Goal: Check status: Check status

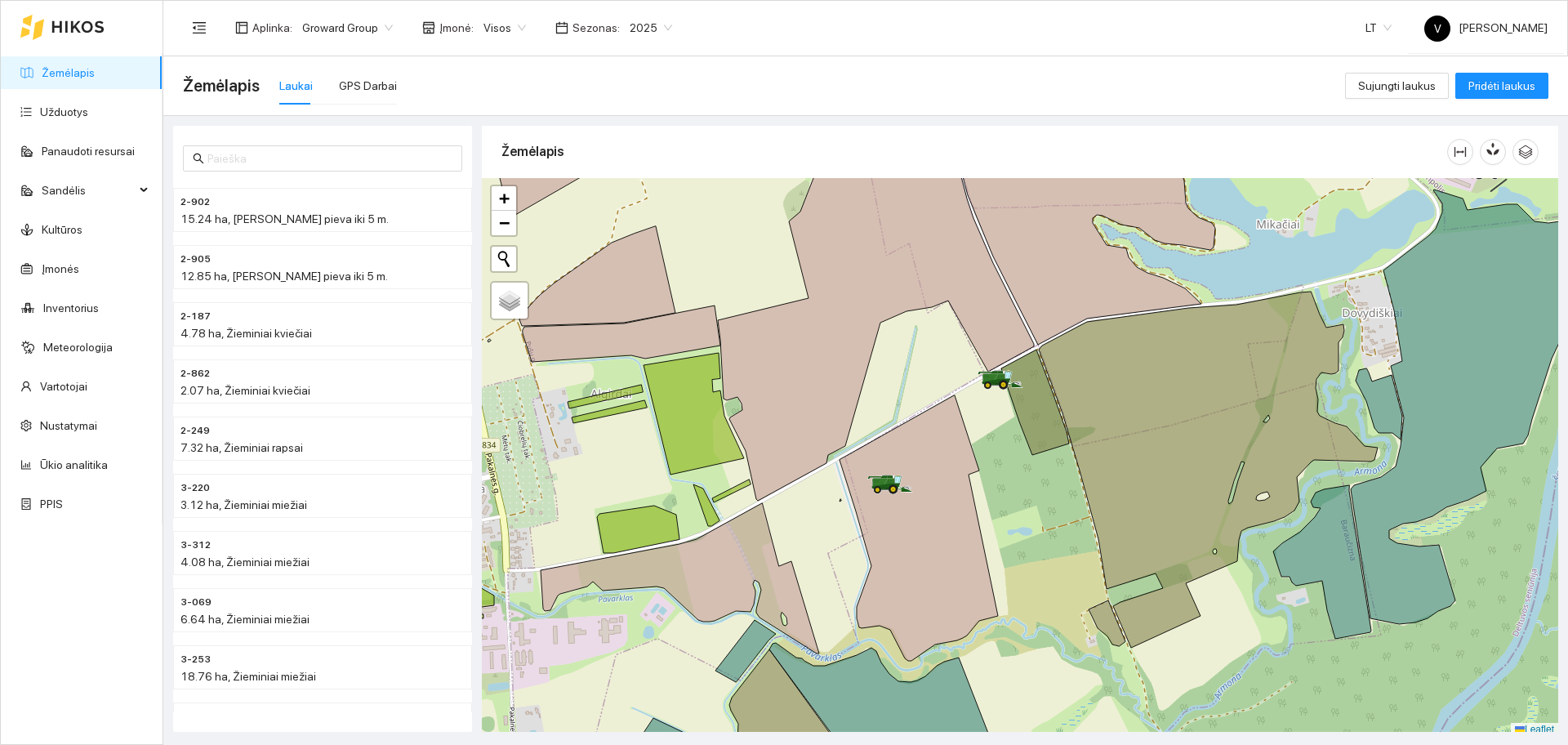
scroll to position [4, 0]
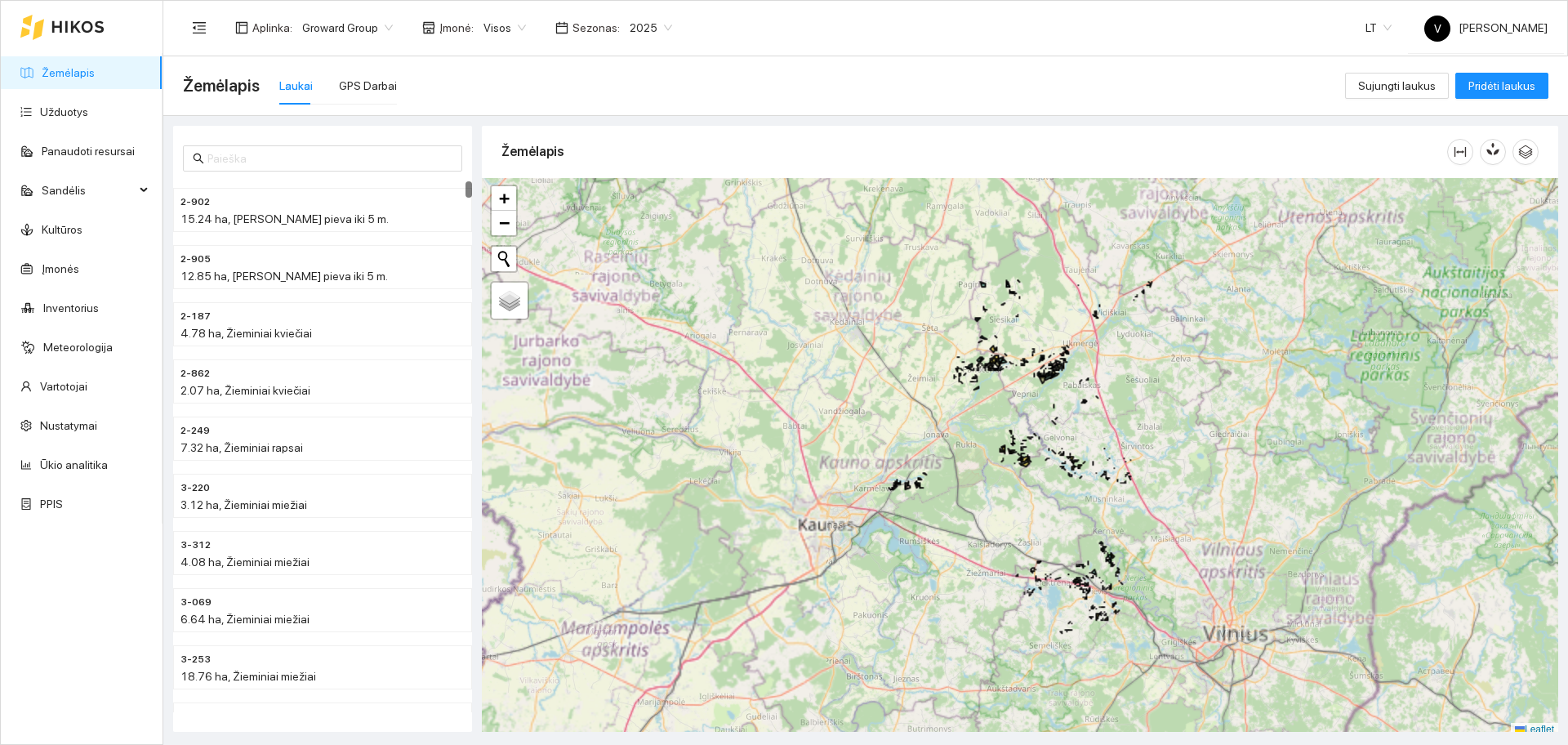
scroll to position [4, 0]
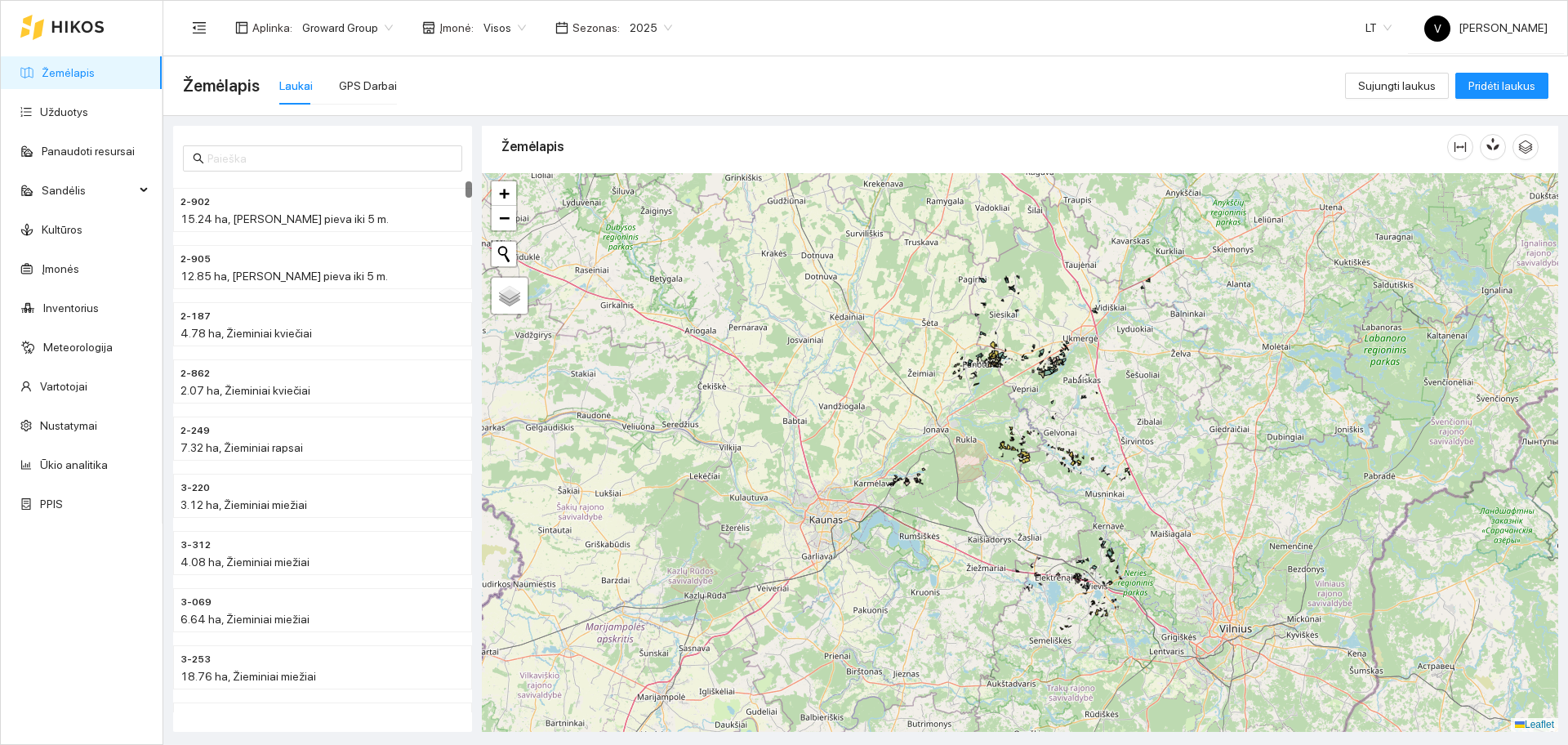
drag, startPoint x: 1168, startPoint y: 449, endPoint x: 1076, endPoint y: 388, distance: 110.4
click at [1076, 388] on div "+ − Nieko nerasta. Bandykite dar kartą. Žemėlapis Palydovas Leaflet" at bounding box center [1020, 452] width 1076 height 558
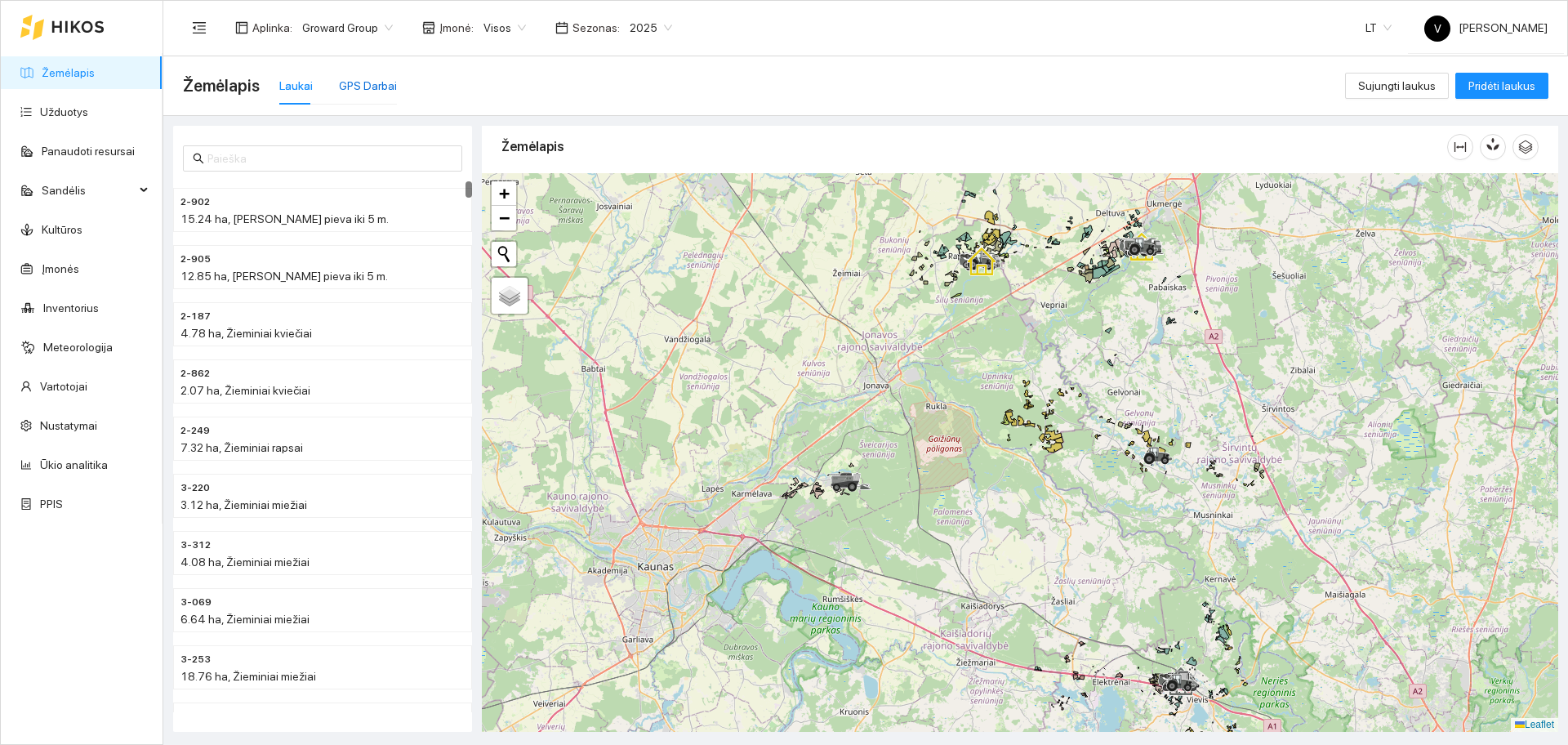
click at [363, 87] on div "GPS Darbai" at bounding box center [368, 85] width 58 height 18
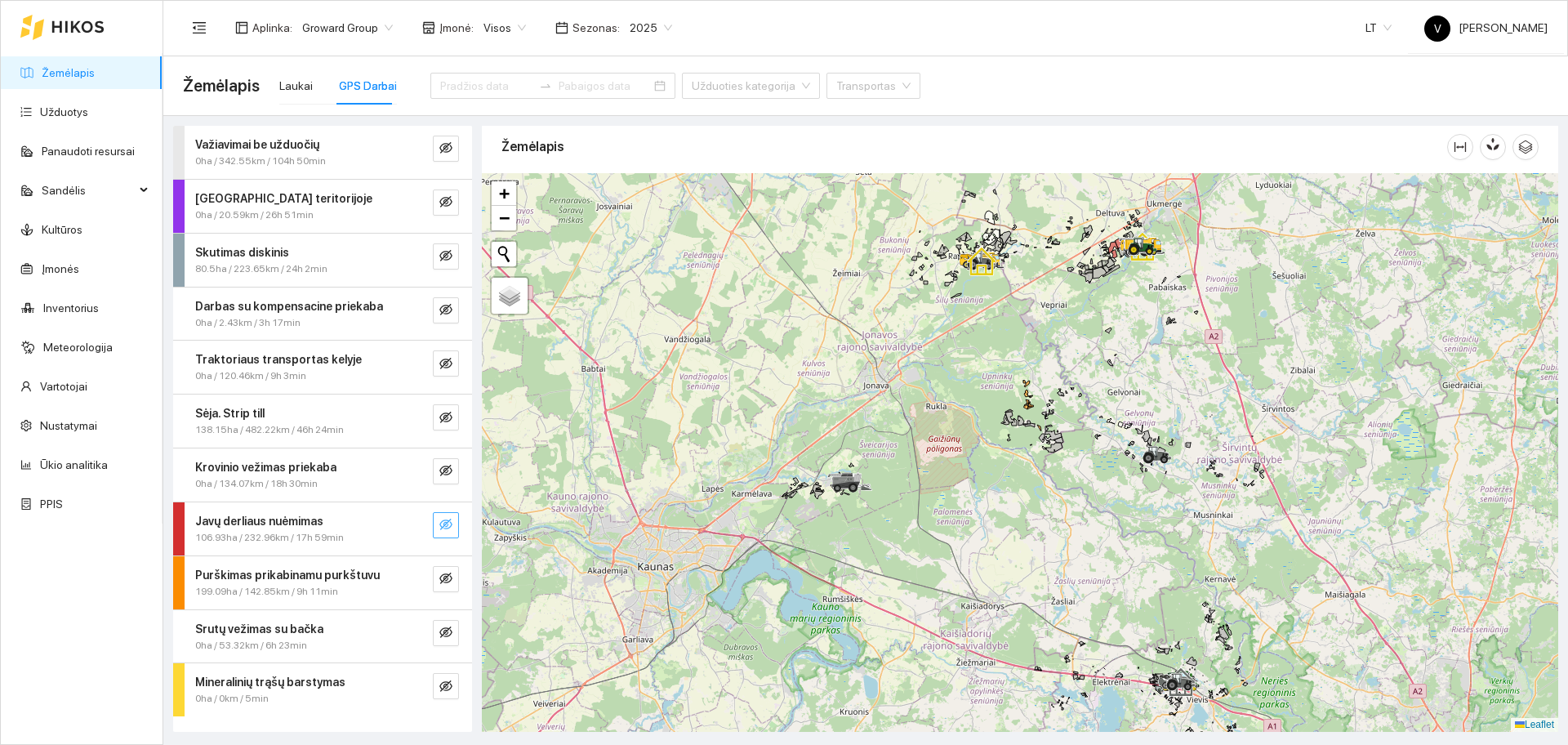
click at [443, 525] on icon "eye-invisible" at bounding box center [446, 524] width 13 height 12
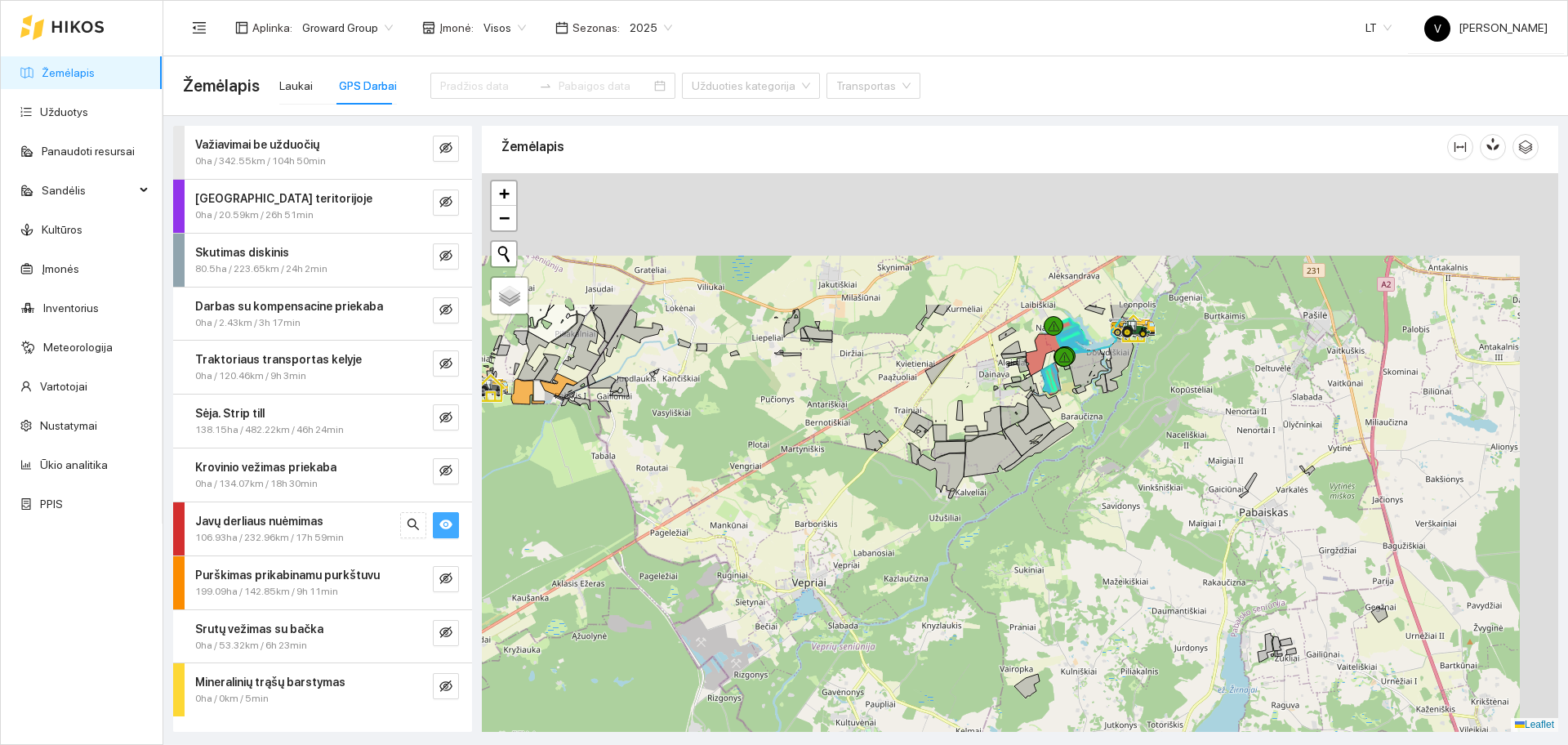
drag, startPoint x: 1114, startPoint y: 256, endPoint x: 1017, endPoint y: 485, distance: 248.7
click at [1017, 471] on icon at bounding box center [1038, 447] width 69 height 49
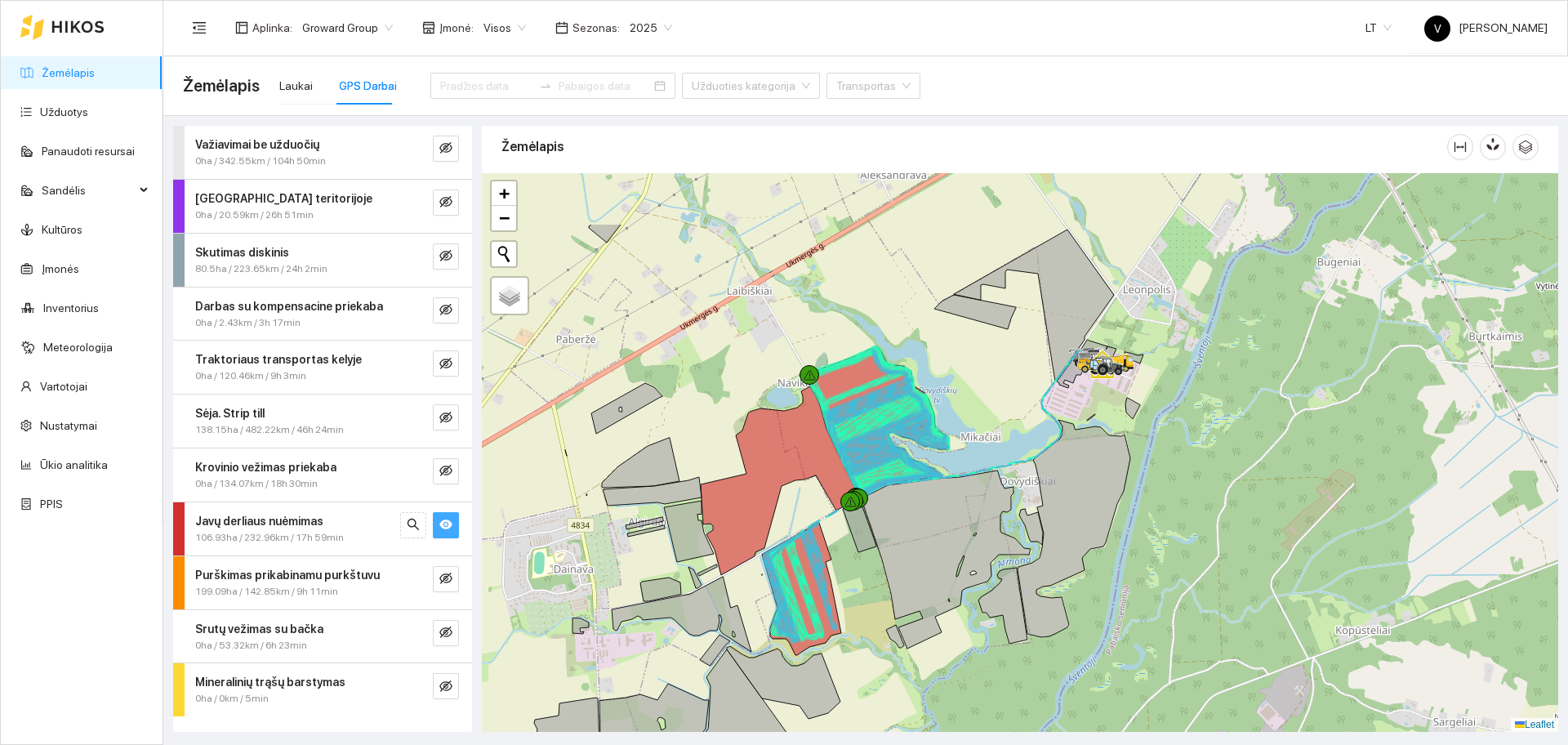
drag, startPoint x: 1084, startPoint y: 485, endPoint x: 884, endPoint y: 592, distance: 226.8
click at [884, 592] on div at bounding box center [1020, 452] width 1076 height 558
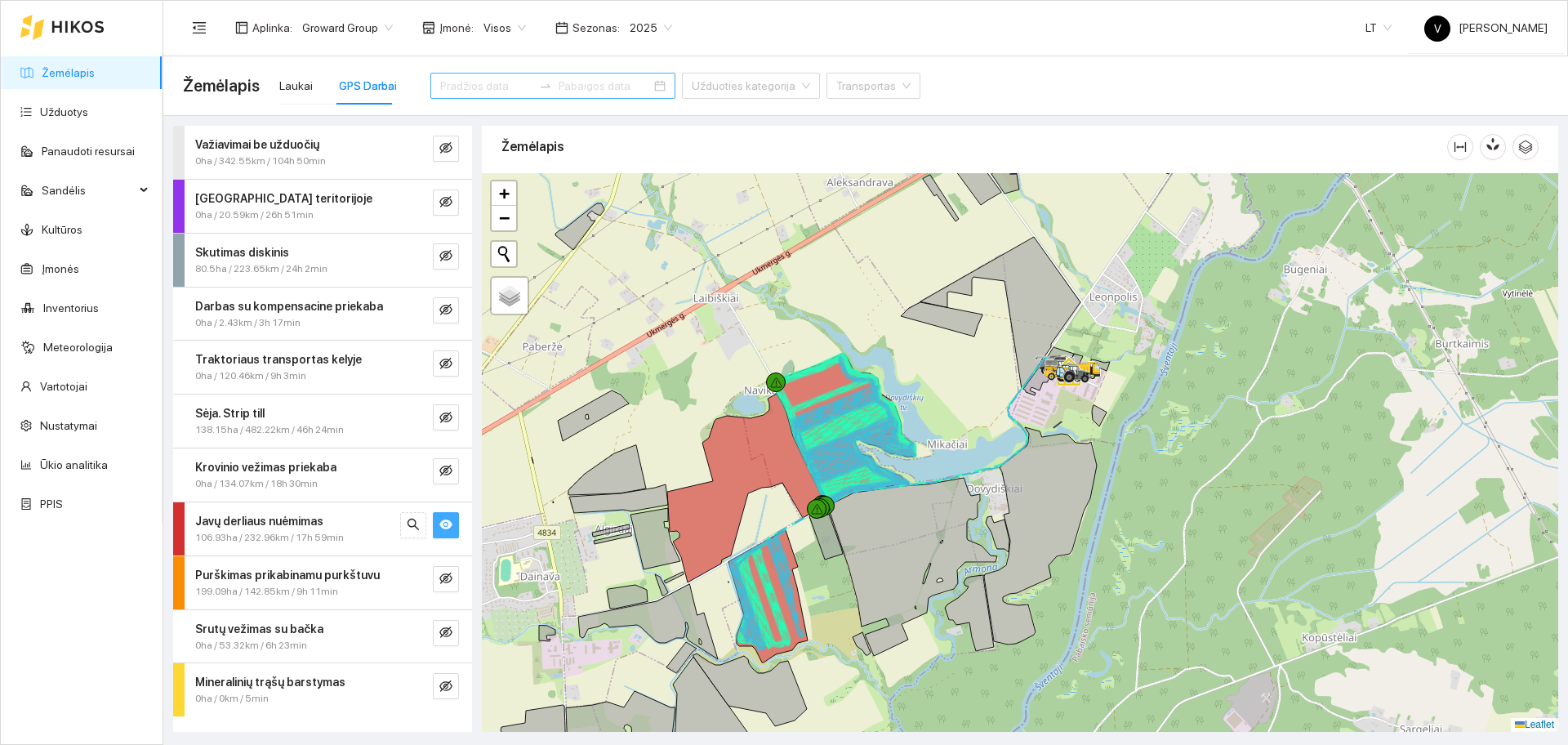
click at [459, 87] on input at bounding box center [486, 85] width 93 height 18
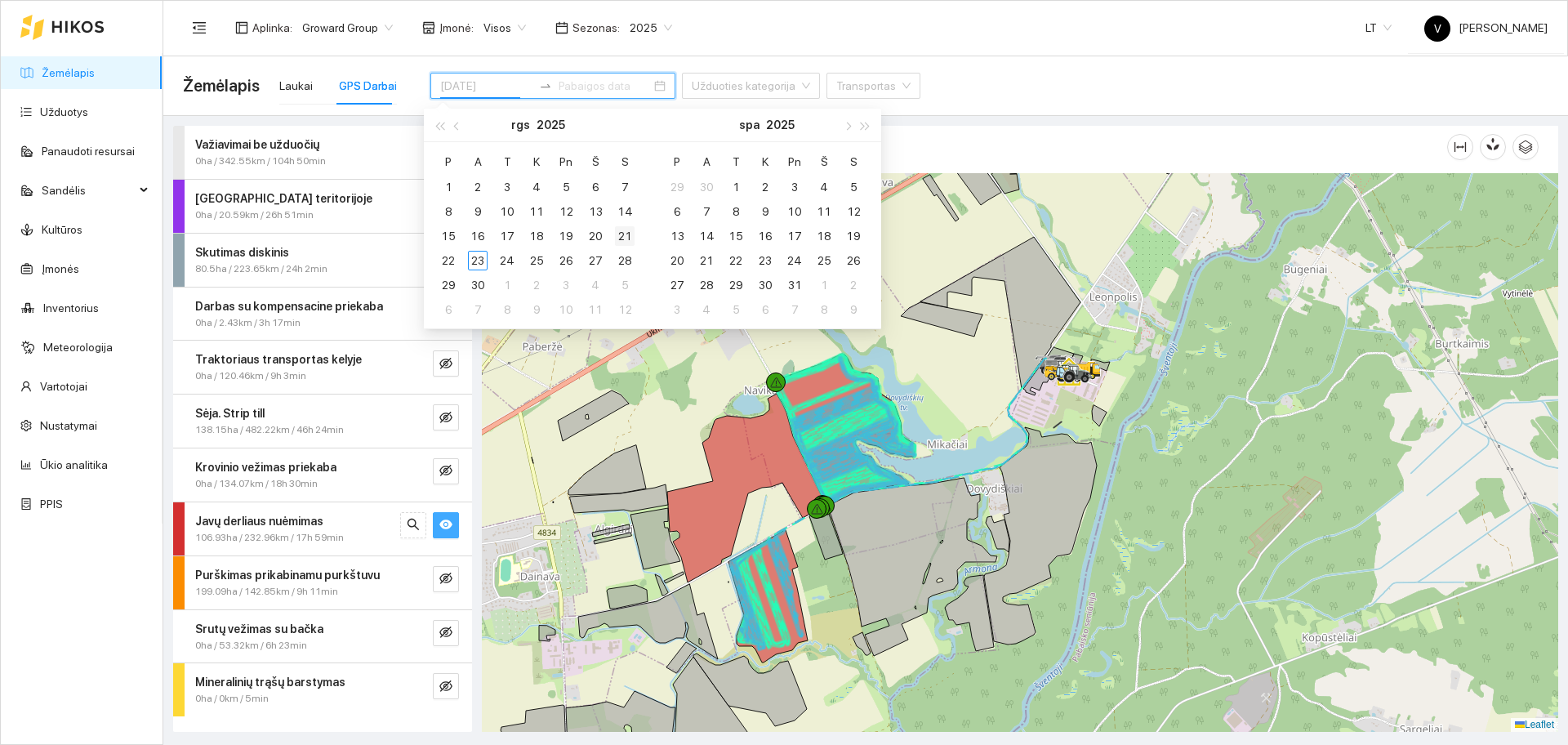
type input "[DATE]"
click at [625, 235] on div "21" at bounding box center [625, 236] width 20 height 20
type input "[DATE]"
click at [478, 254] on div "23" at bounding box center [478, 261] width 20 height 20
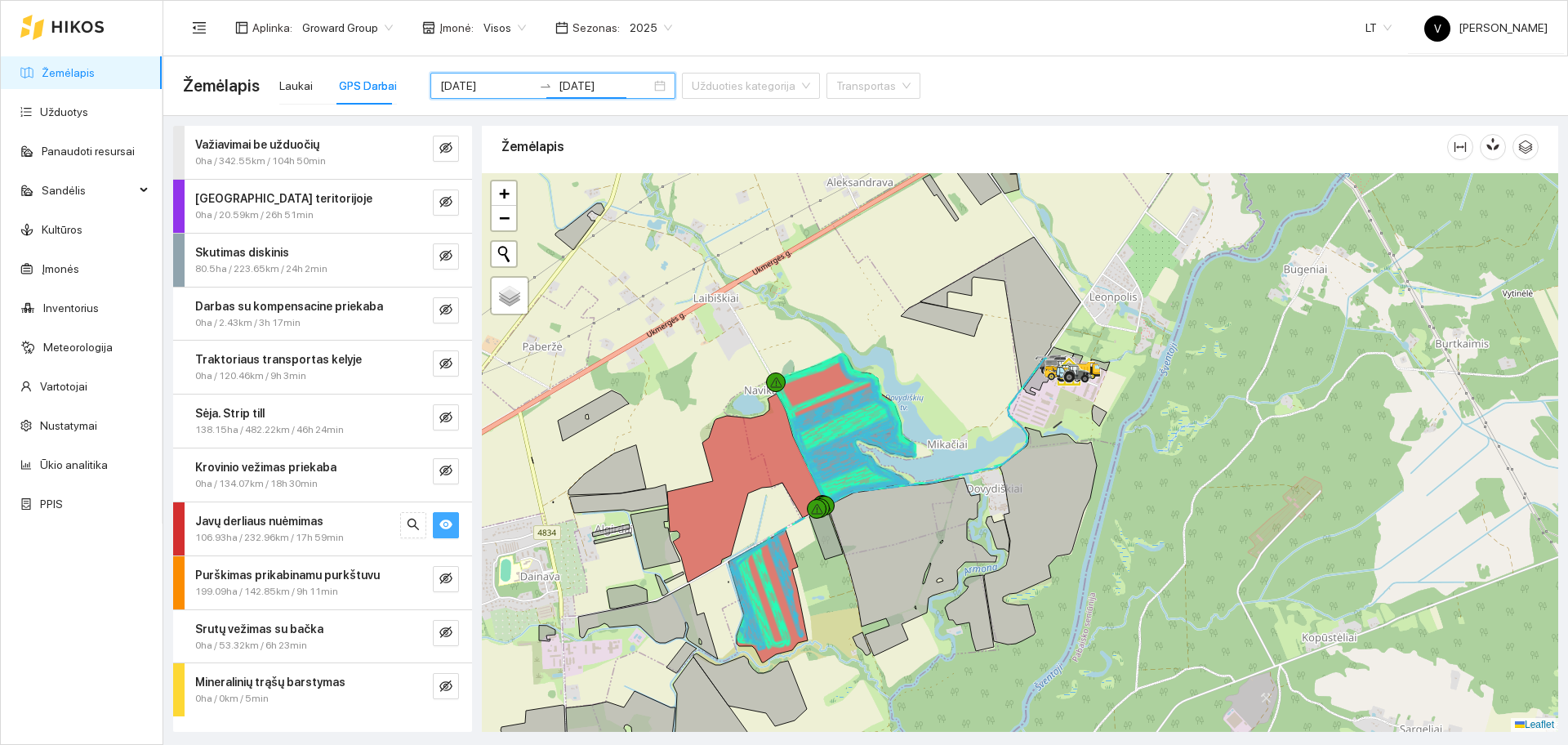
click at [449, 525] on icon "eye" at bounding box center [446, 525] width 13 height 10
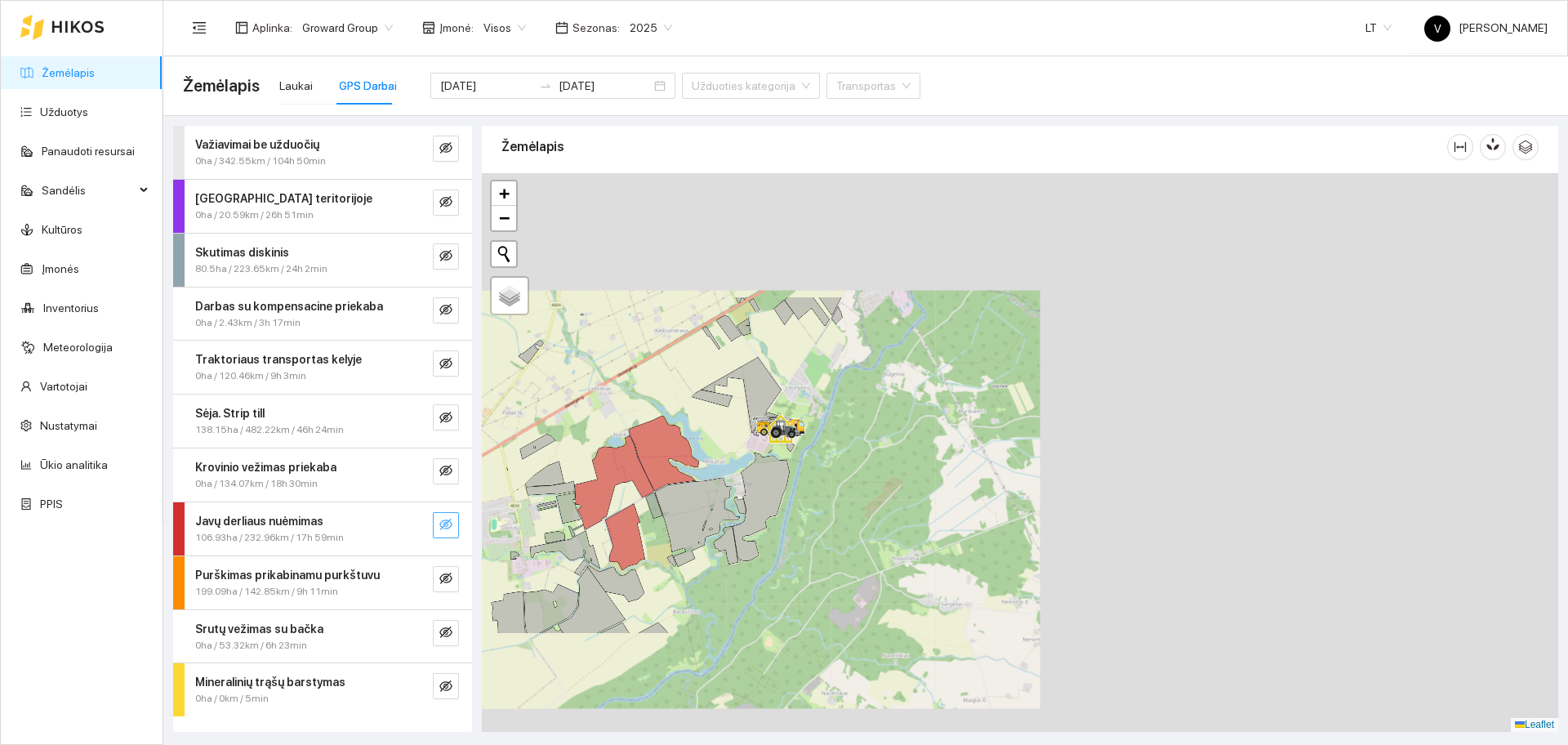
click at [444, 519] on icon "eye-invisible" at bounding box center [446, 524] width 13 height 13
click at [439, 526] on button "button" at bounding box center [445, 525] width 26 height 26
click at [822, 448] on div at bounding box center [1020, 452] width 1076 height 558
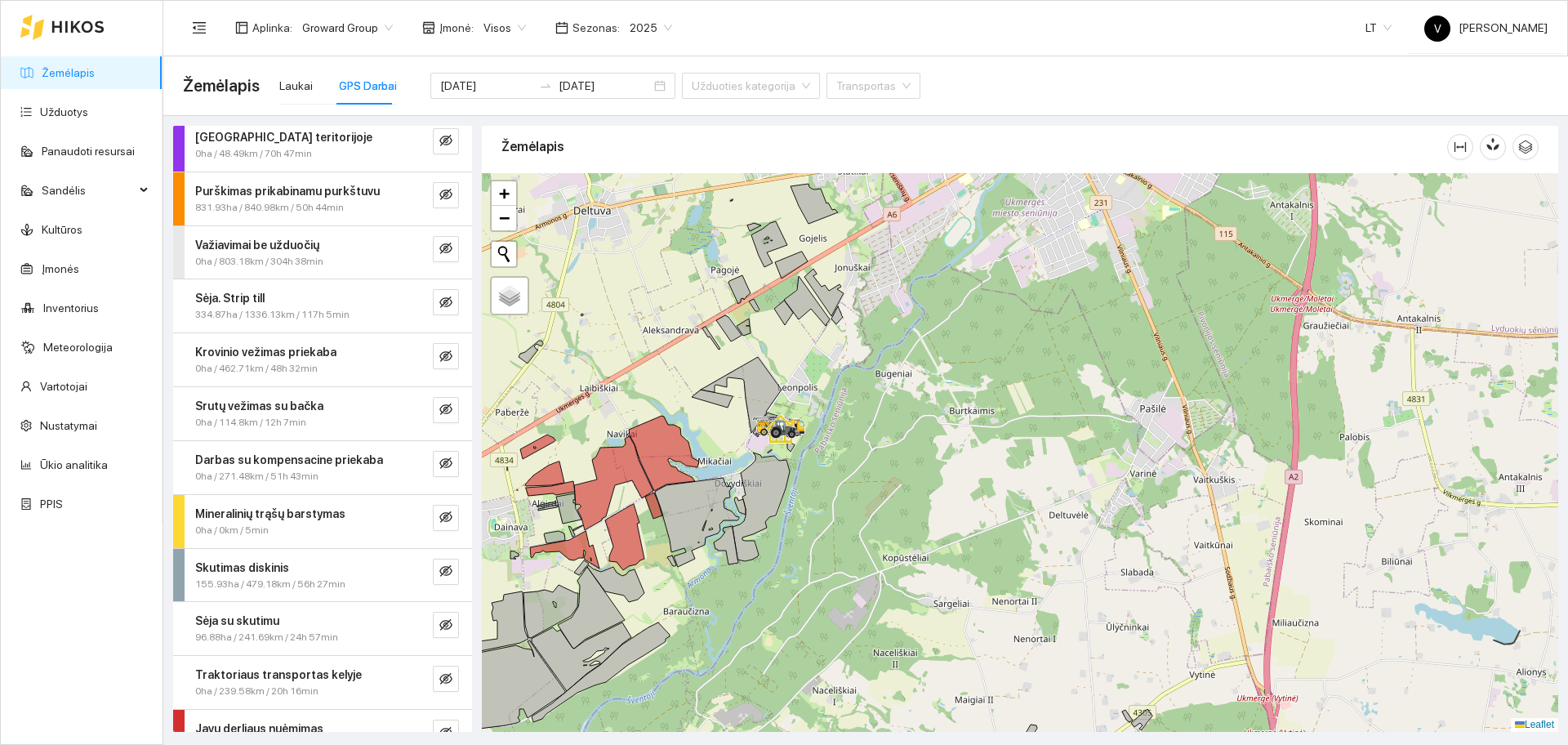
scroll to position [93, 0]
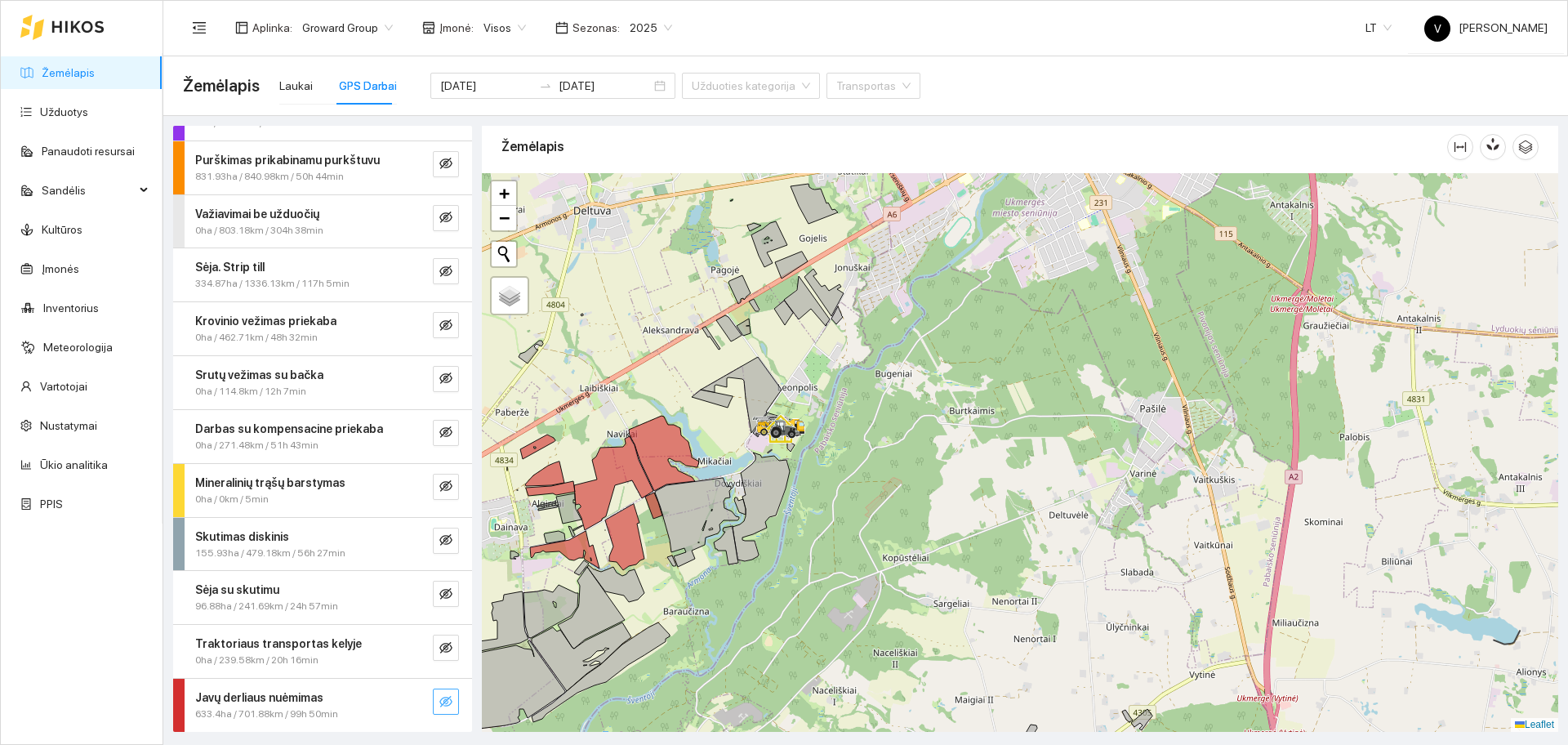
click at [440, 700] on icon "eye-invisible" at bounding box center [446, 701] width 13 height 12
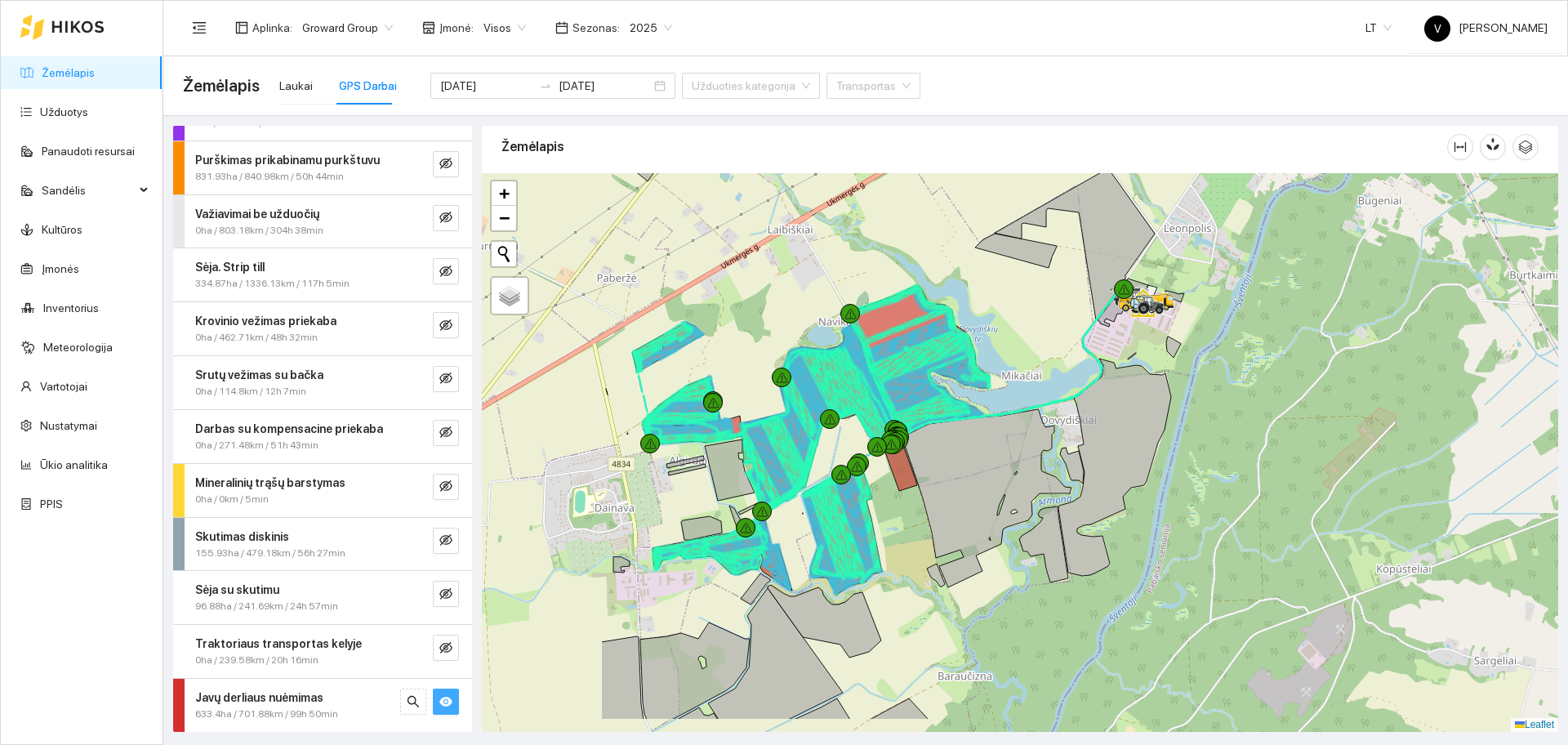
drag, startPoint x: 797, startPoint y: 383, endPoint x: 991, endPoint y: 334, distance: 200.1
click at [991, 334] on div at bounding box center [1020, 452] width 1076 height 558
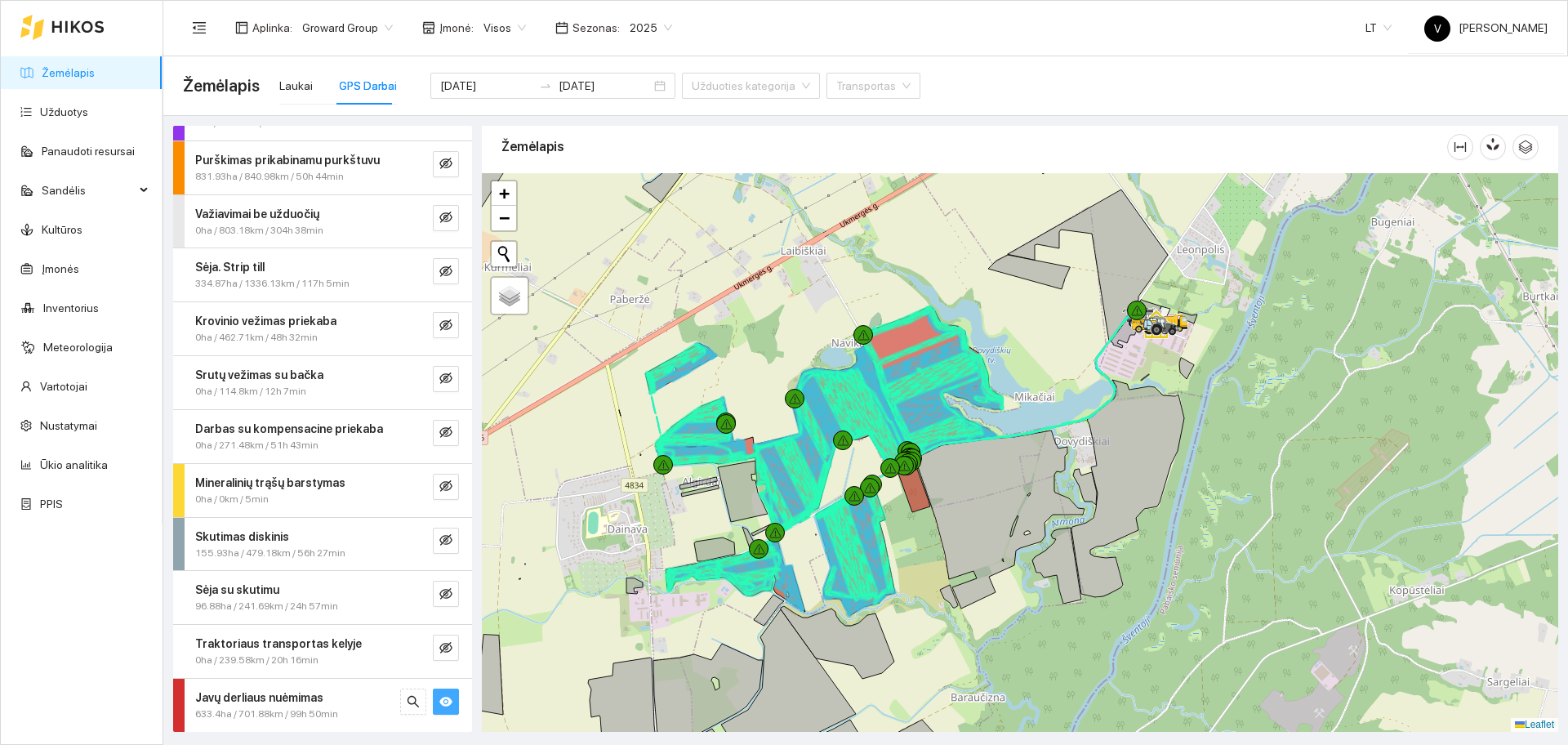
drag, startPoint x: 1003, startPoint y: 303, endPoint x: 1013, endPoint y: 335, distance: 33.5
click at [1013, 335] on div at bounding box center [1020, 452] width 1076 height 558
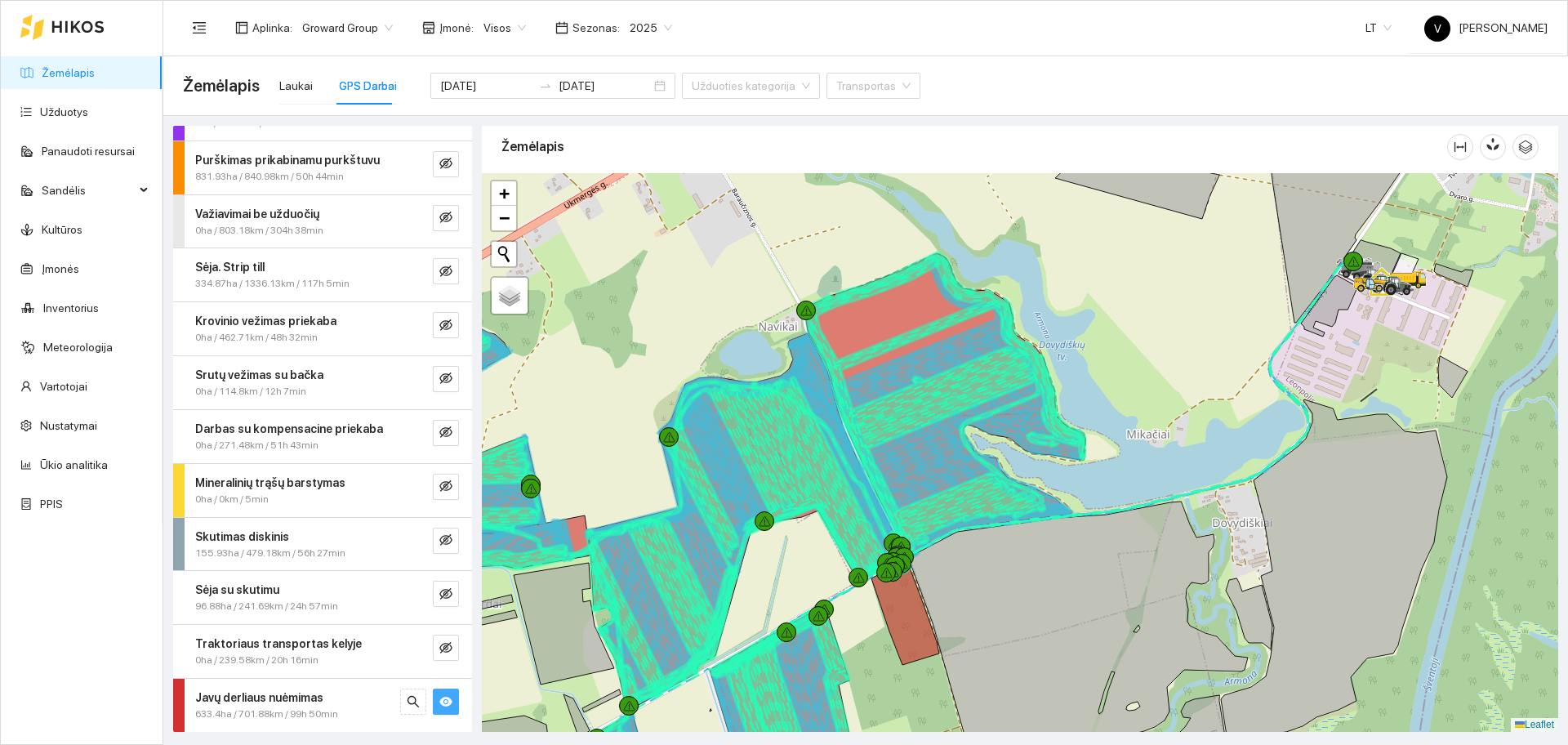
click at [1110, 377] on div at bounding box center [1020, 452] width 1076 height 558
click at [662, 16] on div "2025" at bounding box center [651, 27] width 62 height 26
click at [629, 4] on div "Aplinka : Groward Group Įmonė : Visos Sezonas : 2025 LT V Vladas Jefremovas" at bounding box center [865, 27] width 1365 height 53
click at [636, 21] on span "2025" at bounding box center [650, 27] width 42 height 24
click at [726, 29] on div "Aplinka : Groward Group Įmonė : Visos Sezonas : 2025 LT V Vladas Jefremovas" at bounding box center [865, 27] width 1365 height 53
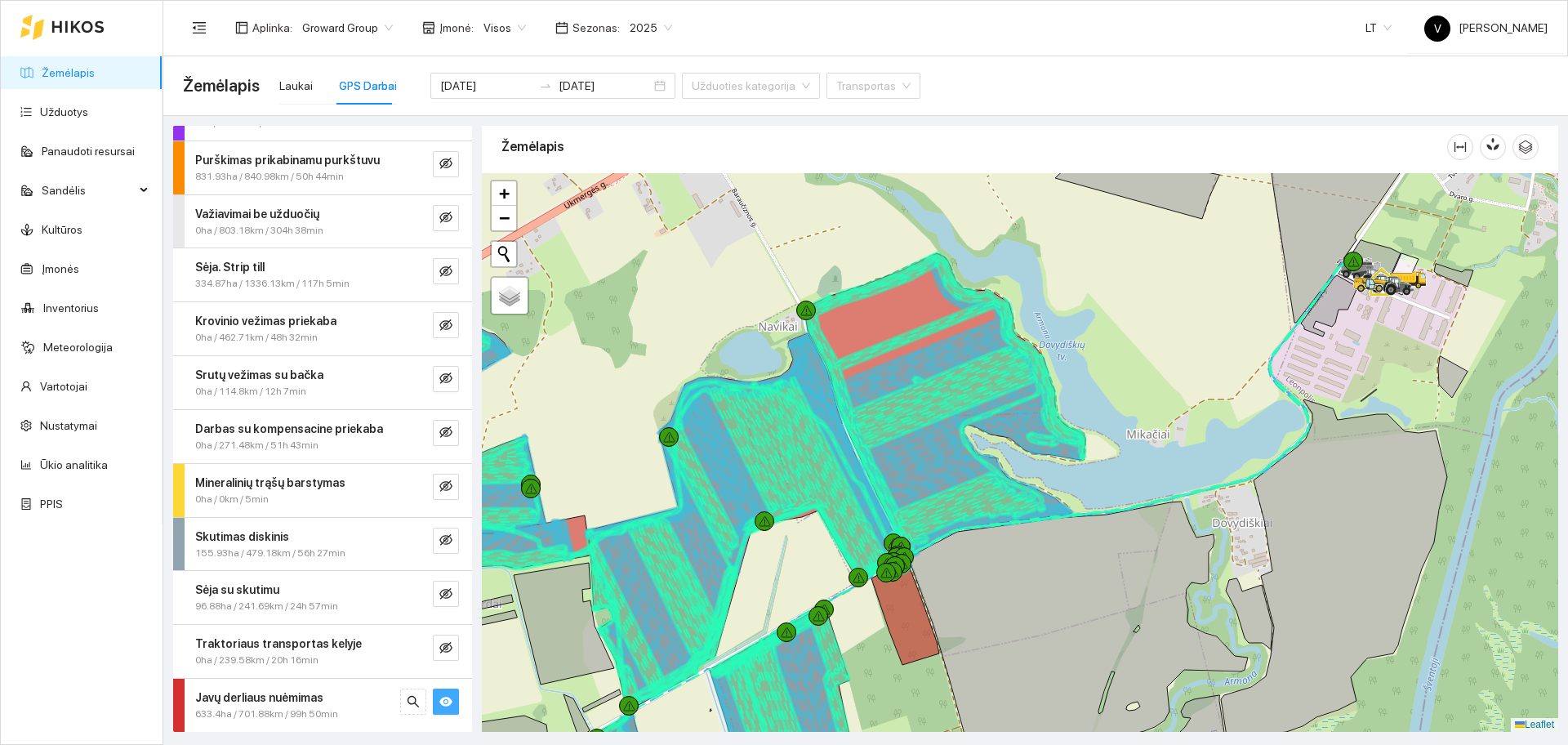
click at [648, 24] on span "2025" at bounding box center [650, 27] width 42 height 24
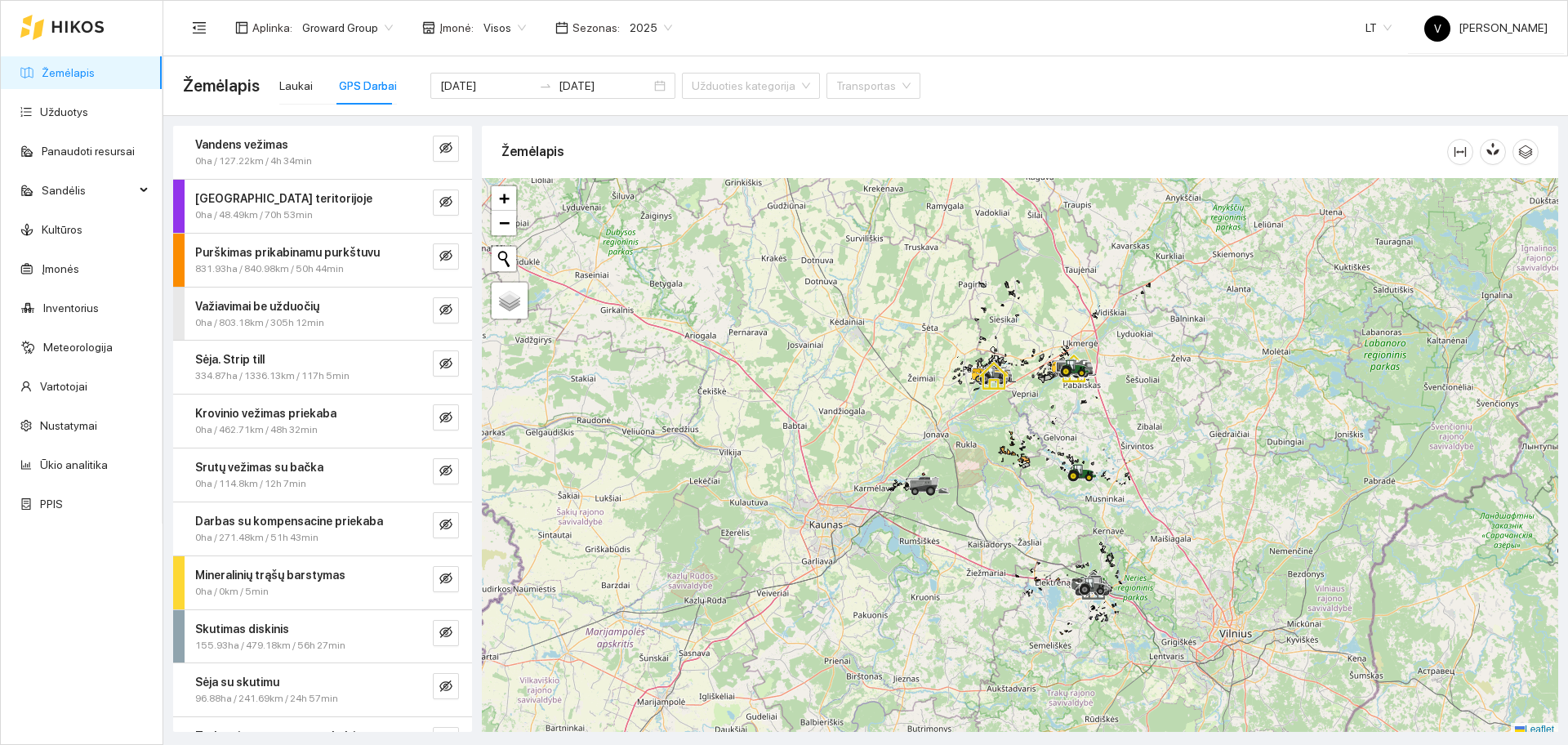
scroll to position [4, 0]
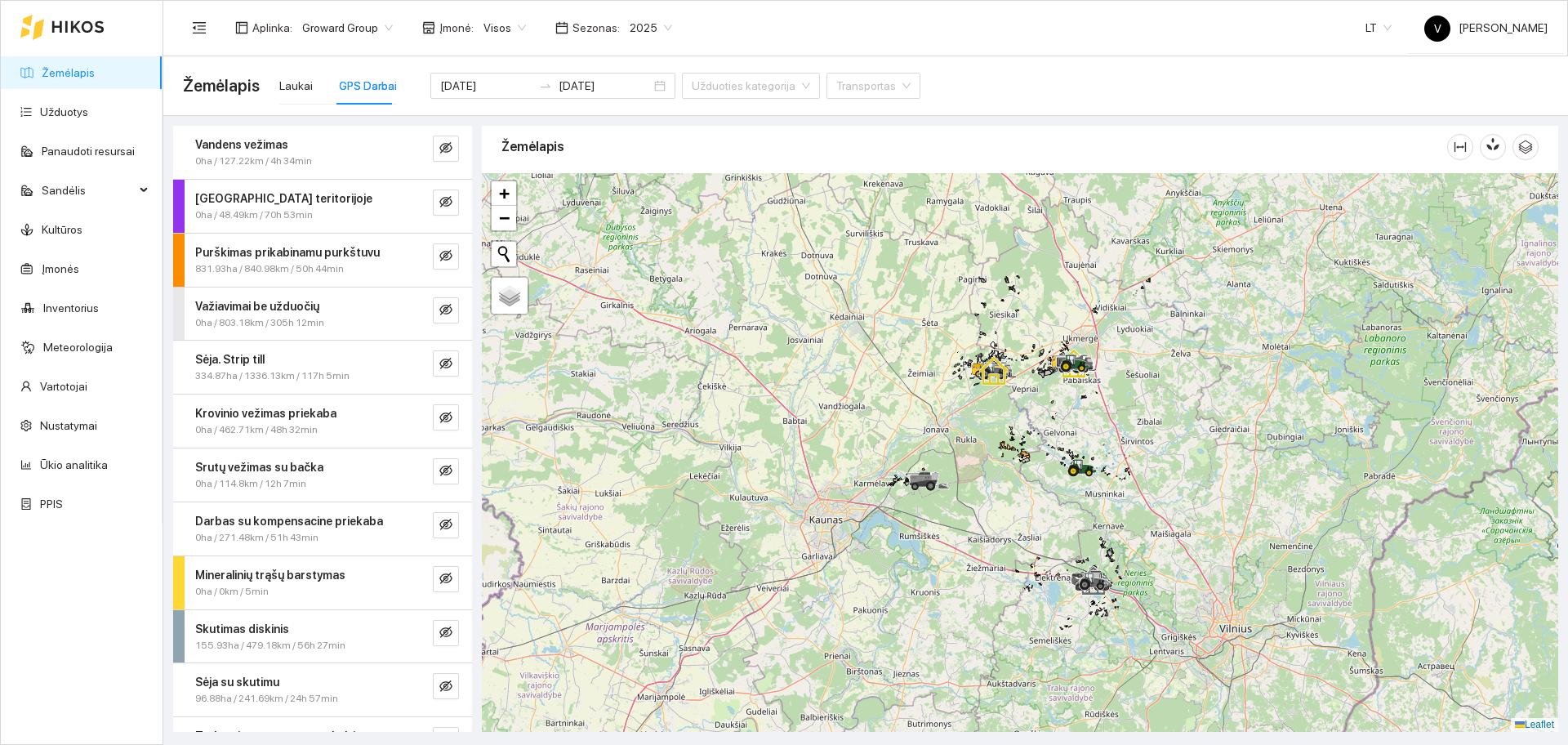
drag, startPoint x: 1237, startPoint y: 390, endPoint x: 1189, endPoint y: 383, distance: 48.5
click at [1189, 383] on div at bounding box center [1020, 452] width 1076 height 558
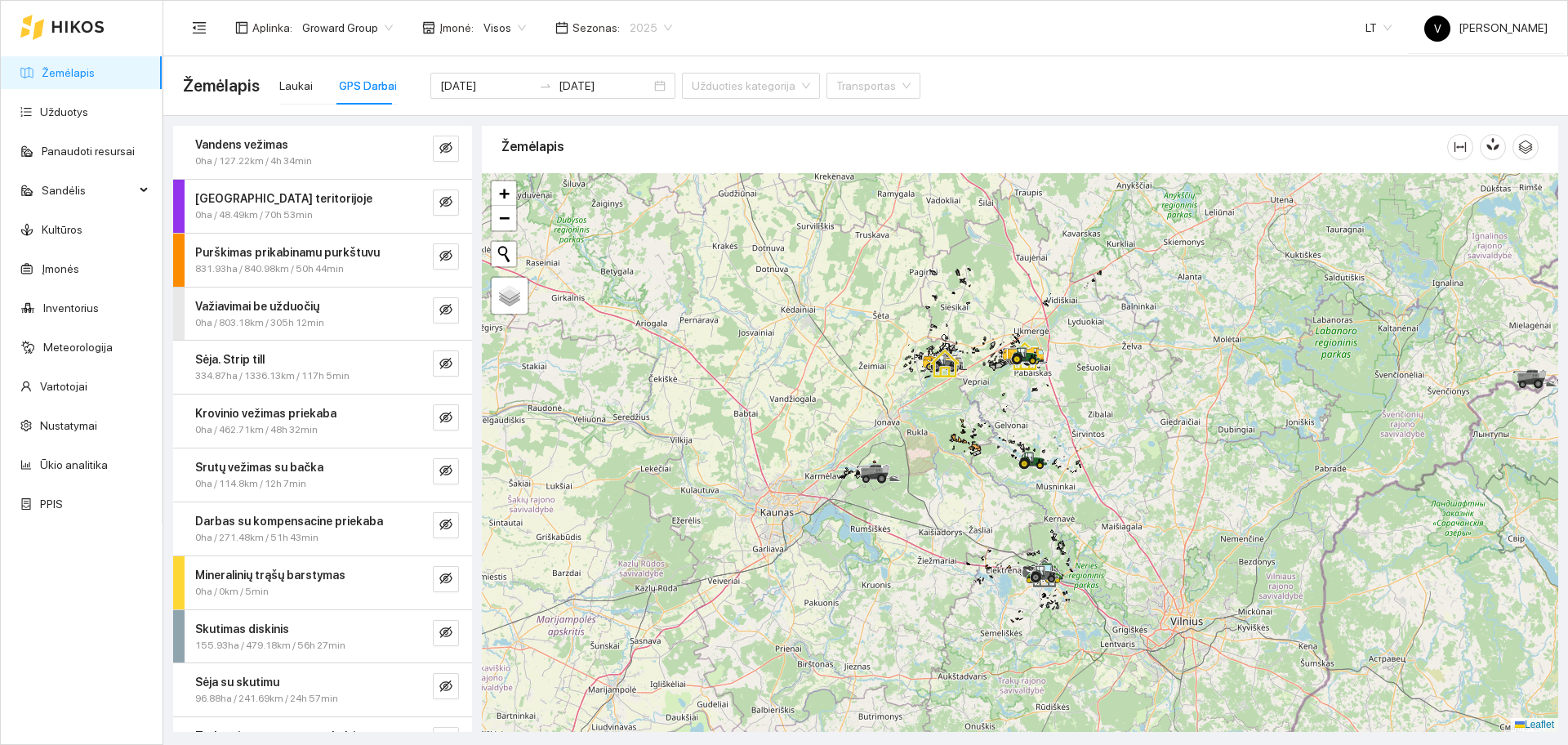
click at [632, 20] on span "2025" at bounding box center [650, 27] width 42 height 24
click at [636, 217] on div "2026" at bounding box center [638, 217] width 42 height 18
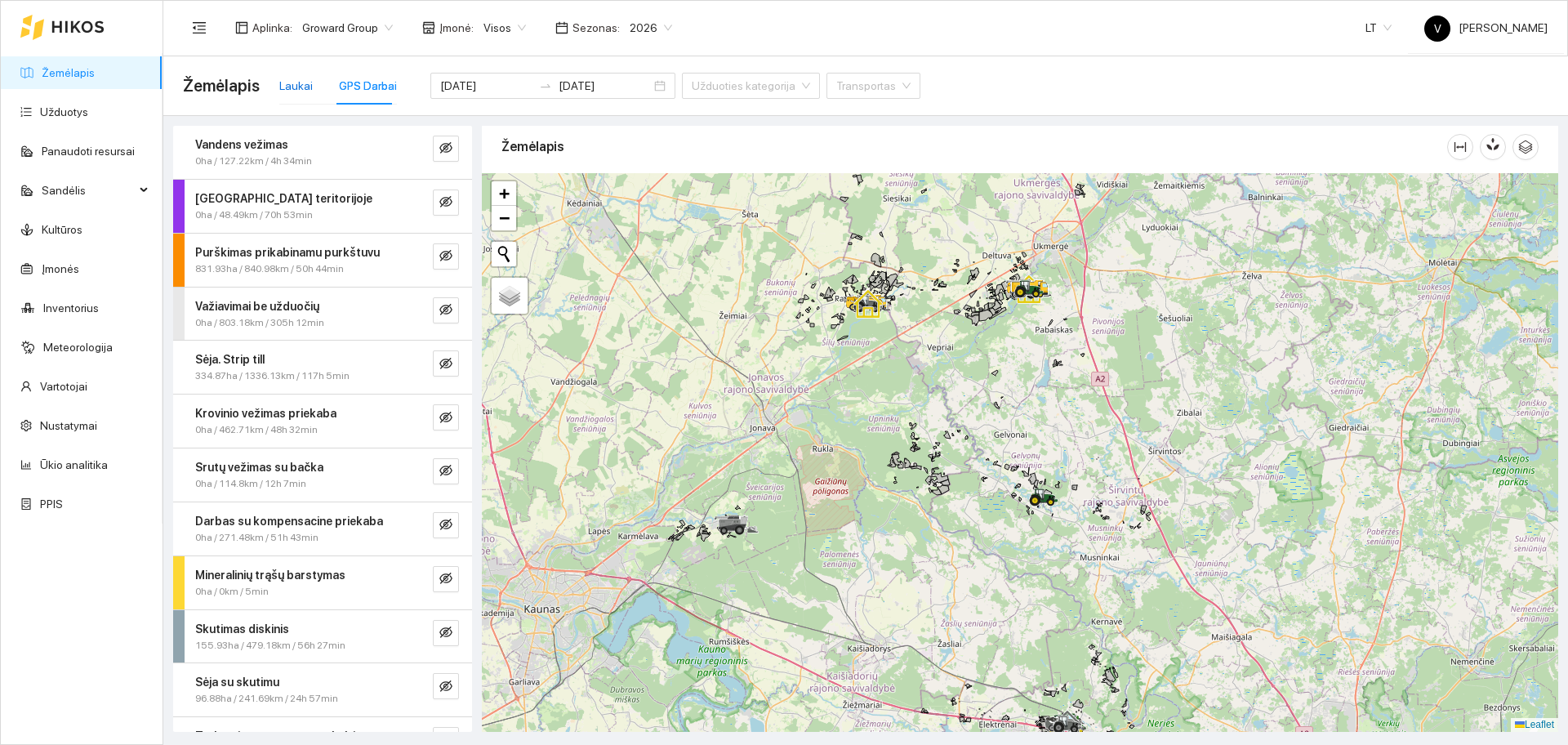
click at [306, 93] on div "Laukai" at bounding box center [296, 85] width 33 height 18
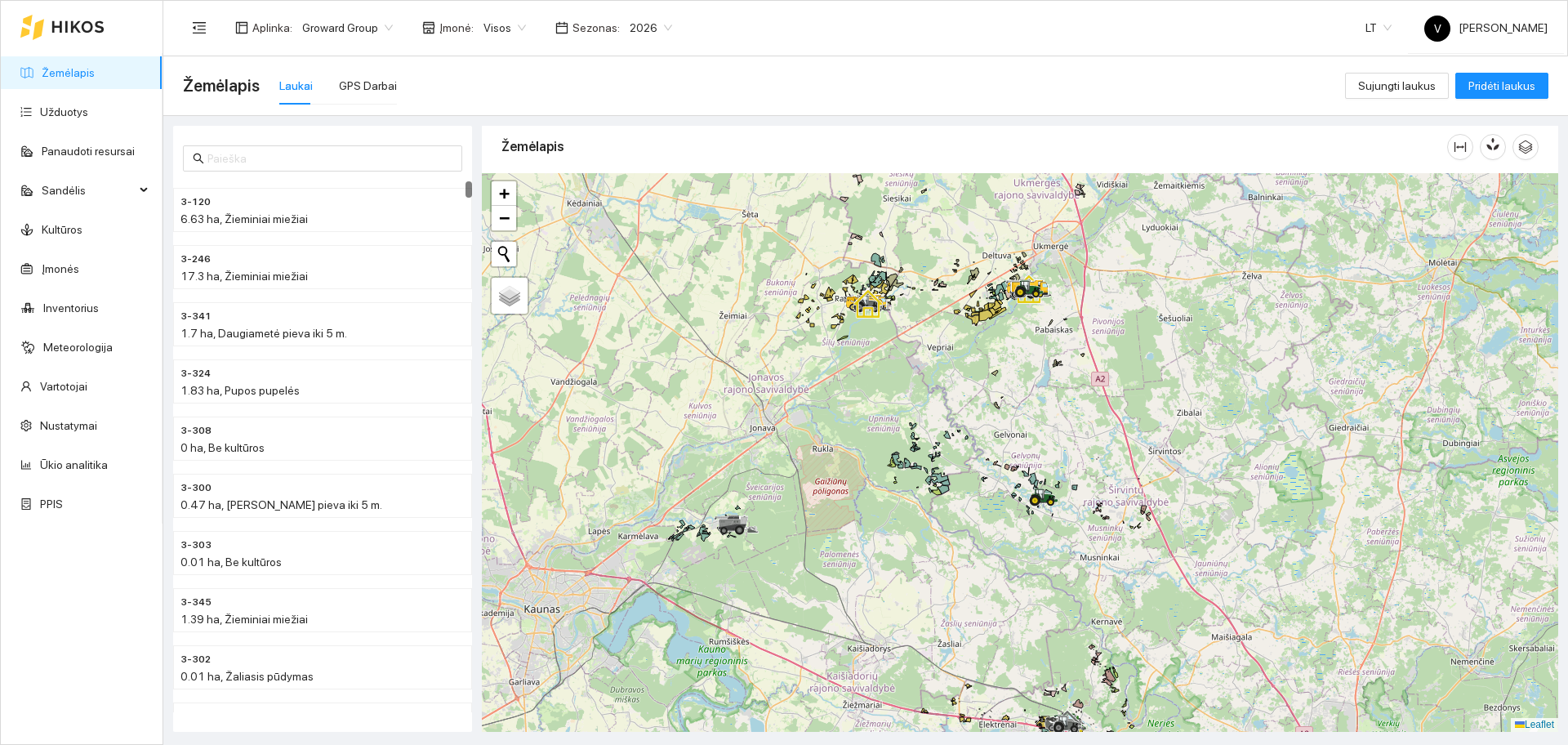
drag, startPoint x: 1167, startPoint y: 406, endPoint x: 1093, endPoint y: 477, distance: 102.6
click at [1100, 478] on div at bounding box center [1020, 452] width 1076 height 558
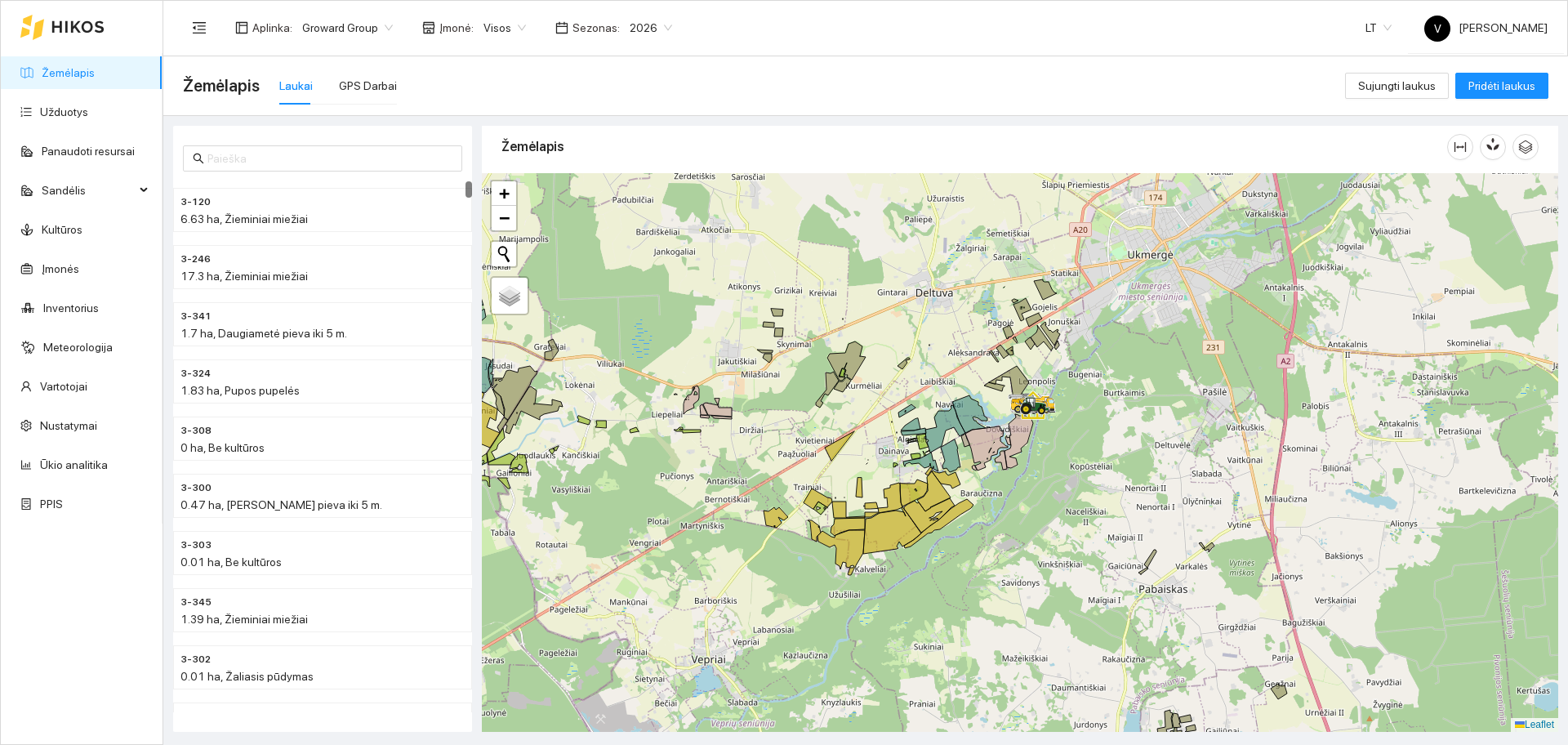
drag, startPoint x: 1097, startPoint y: 379, endPoint x: 1030, endPoint y: 421, distance: 79.1
click at [1038, 418] on div at bounding box center [1020, 452] width 1076 height 558
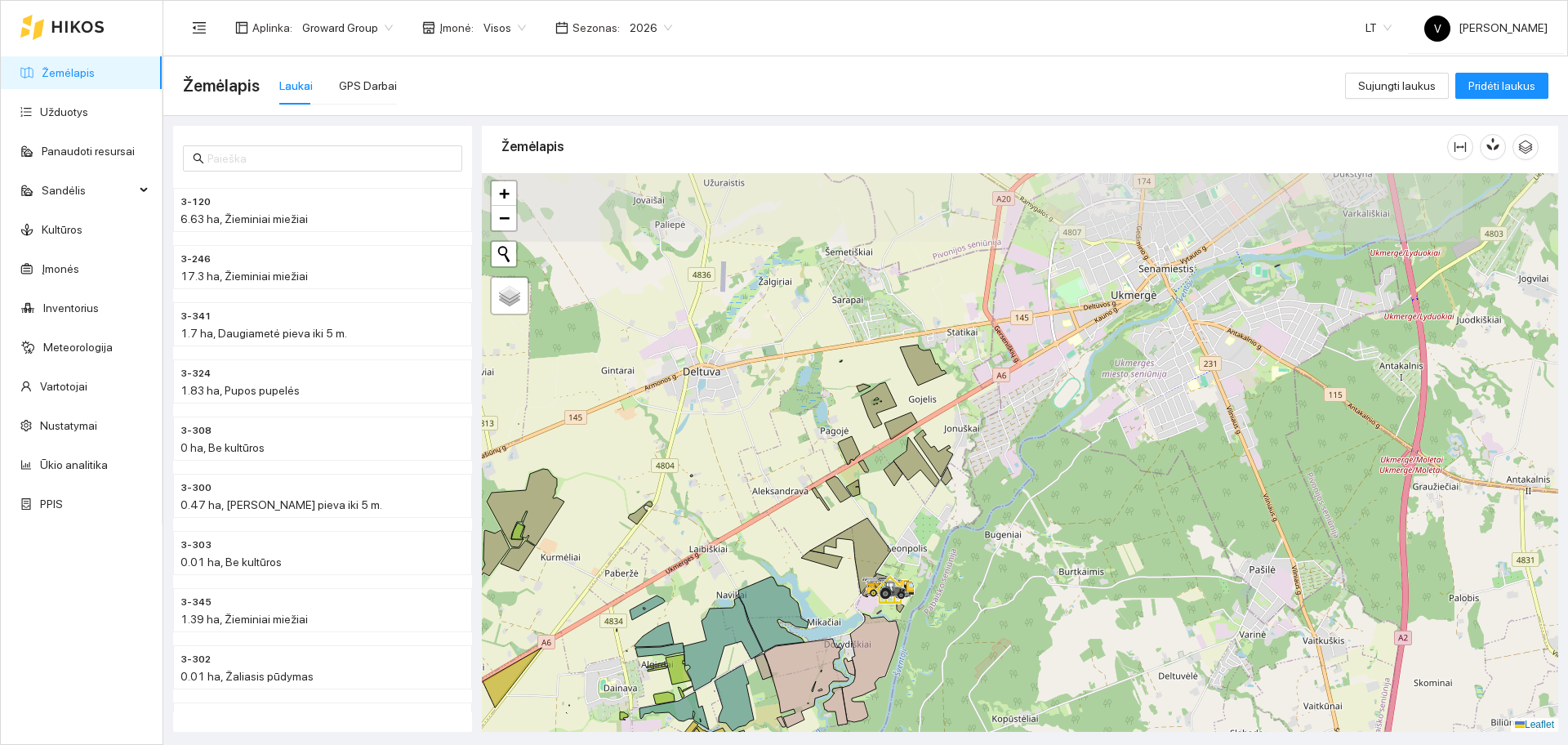
drag, startPoint x: 1249, startPoint y: 386, endPoint x: 1011, endPoint y: 538, distance: 282.4
click at [1011, 538] on div at bounding box center [1020, 452] width 1076 height 558
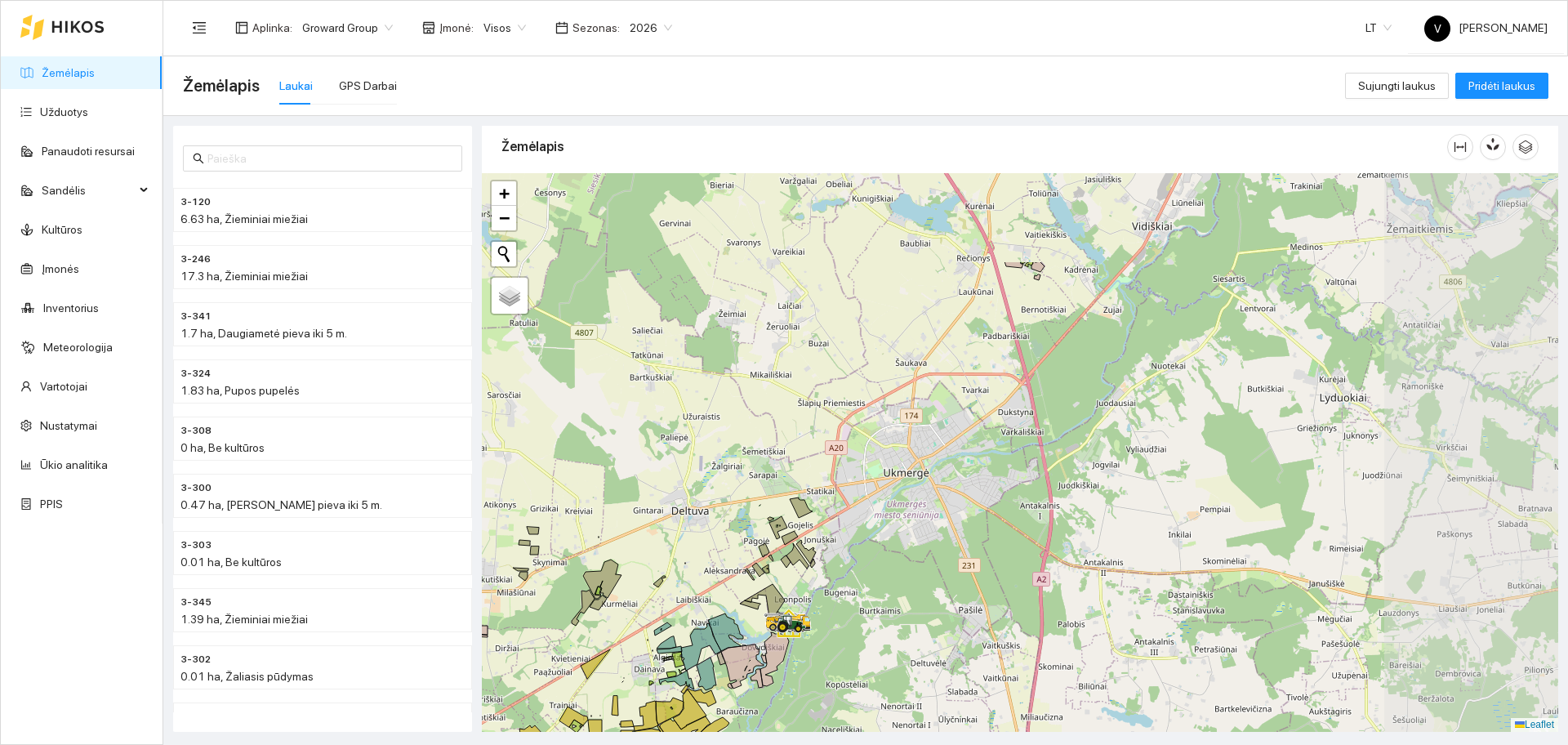
drag, startPoint x: 1120, startPoint y: 418, endPoint x: 1036, endPoint y: 479, distance: 103.8
click at [1036, 479] on div at bounding box center [1020, 452] width 1076 height 558
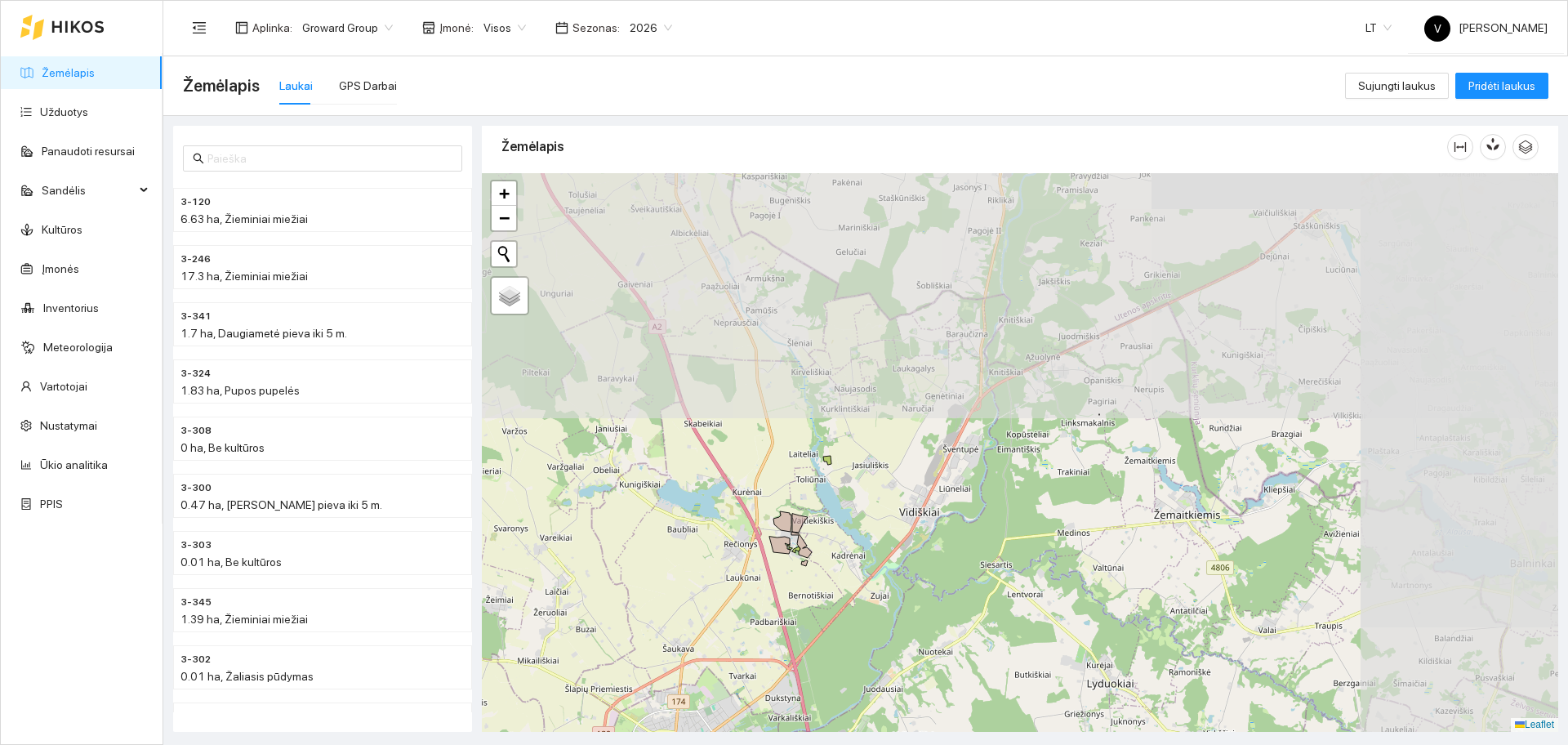
drag, startPoint x: 1133, startPoint y: 287, endPoint x: 904, endPoint y: 560, distance: 356.3
click at [904, 560] on div at bounding box center [1020, 452] width 1076 height 558
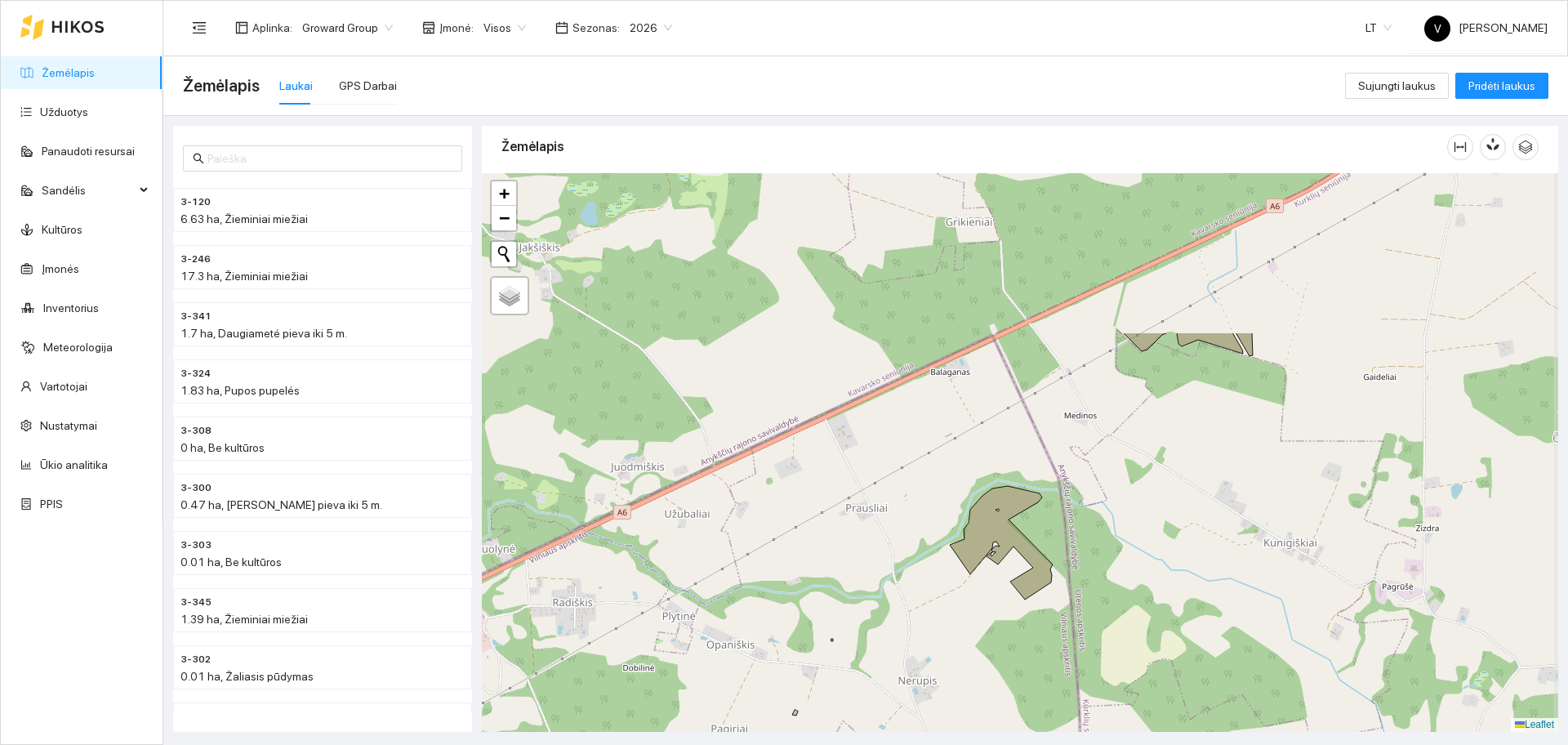
drag, startPoint x: 1245, startPoint y: 297, endPoint x: 1116, endPoint y: 448, distance: 198.6
click at [1116, 448] on div at bounding box center [1020, 452] width 1076 height 558
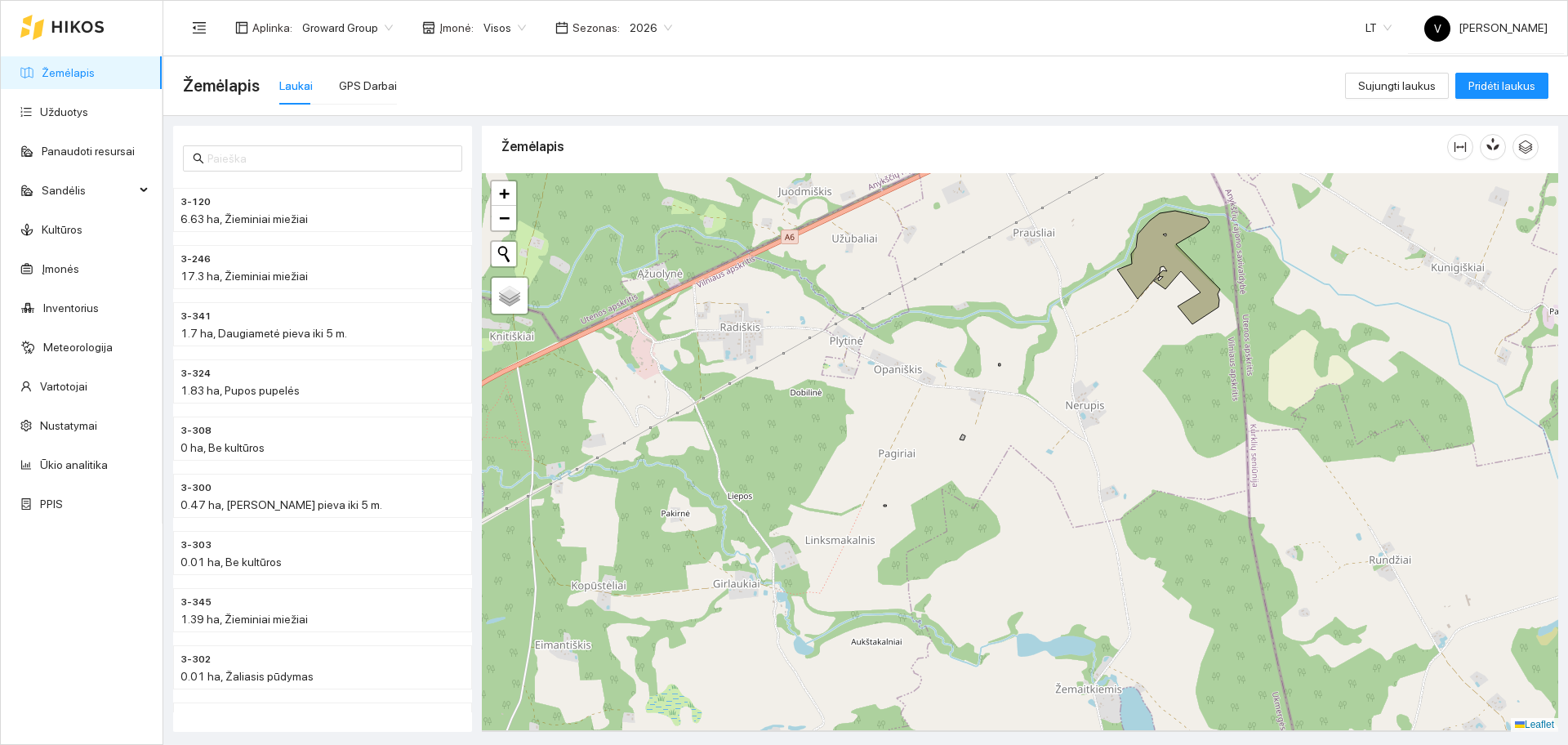
drag, startPoint x: 1072, startPoint y: 528, endPoint x: 1012, endPoint y: 407, distance: 135.1
click at [1235, 247] on div at bounding box center [1020, 452] width 1076 height 558
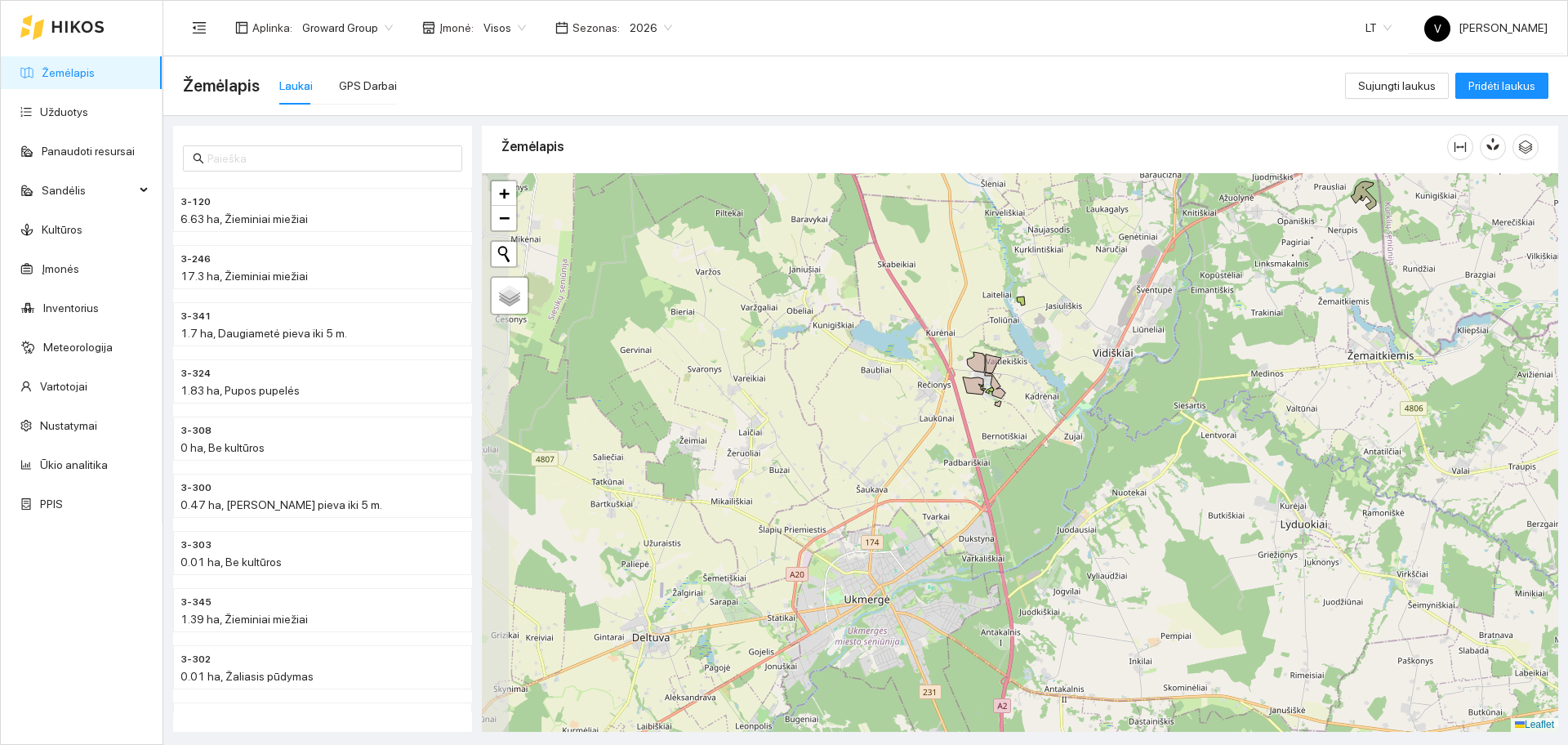
drag, startPoint x: 878, startPoint y: 479, endPoint x: 1146, endPoint y: 328, distance: 307.6
click at [1172, 307] on div at bounding box center [1020, 452] width 1076 height 558
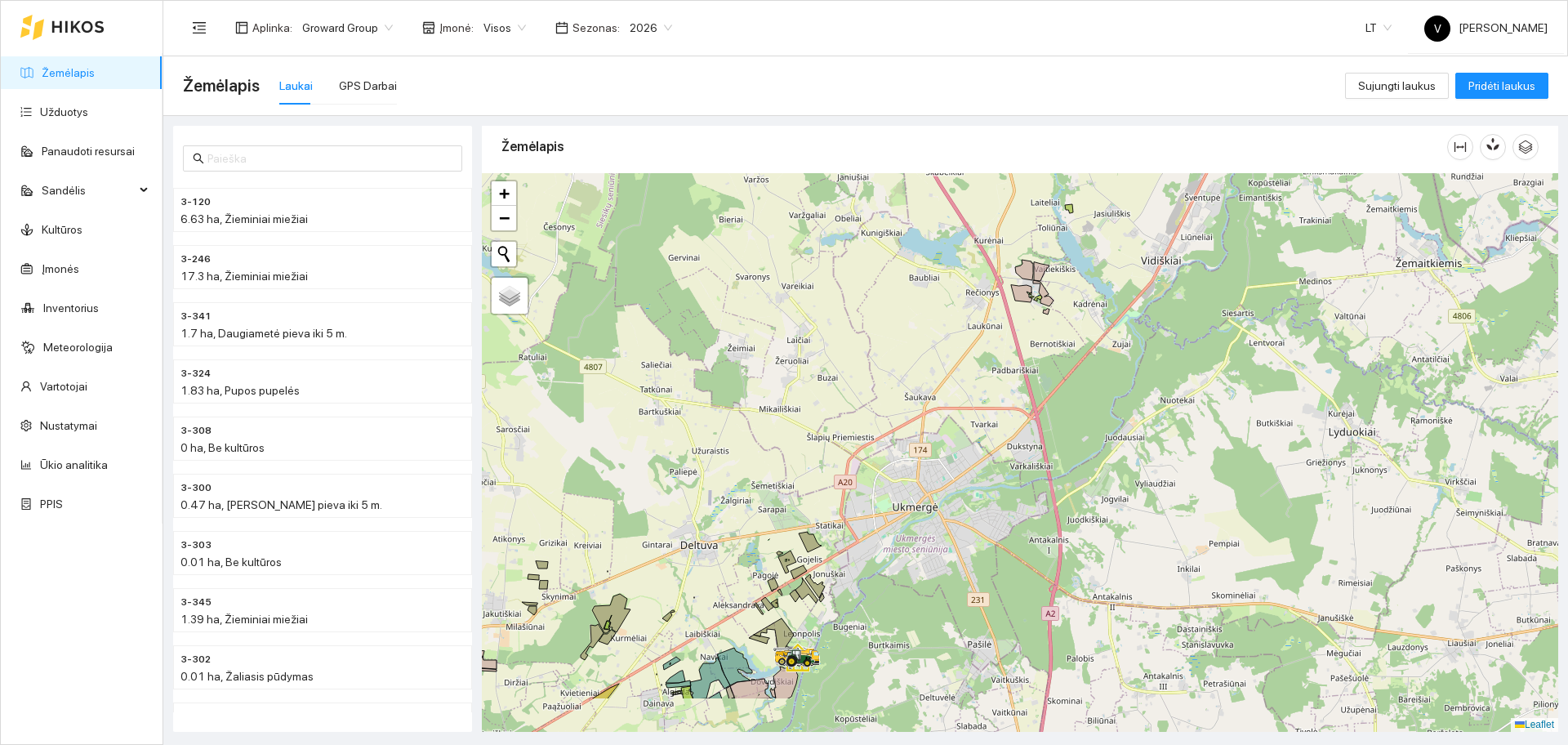
drag, startPoint x: 1008, startPoint y: 474, endPoint x: 1054, endPoint y: 388, distance: 97.5
click at [1058, 381] on div at bounding box center [1020, 452] width 1076 height 558
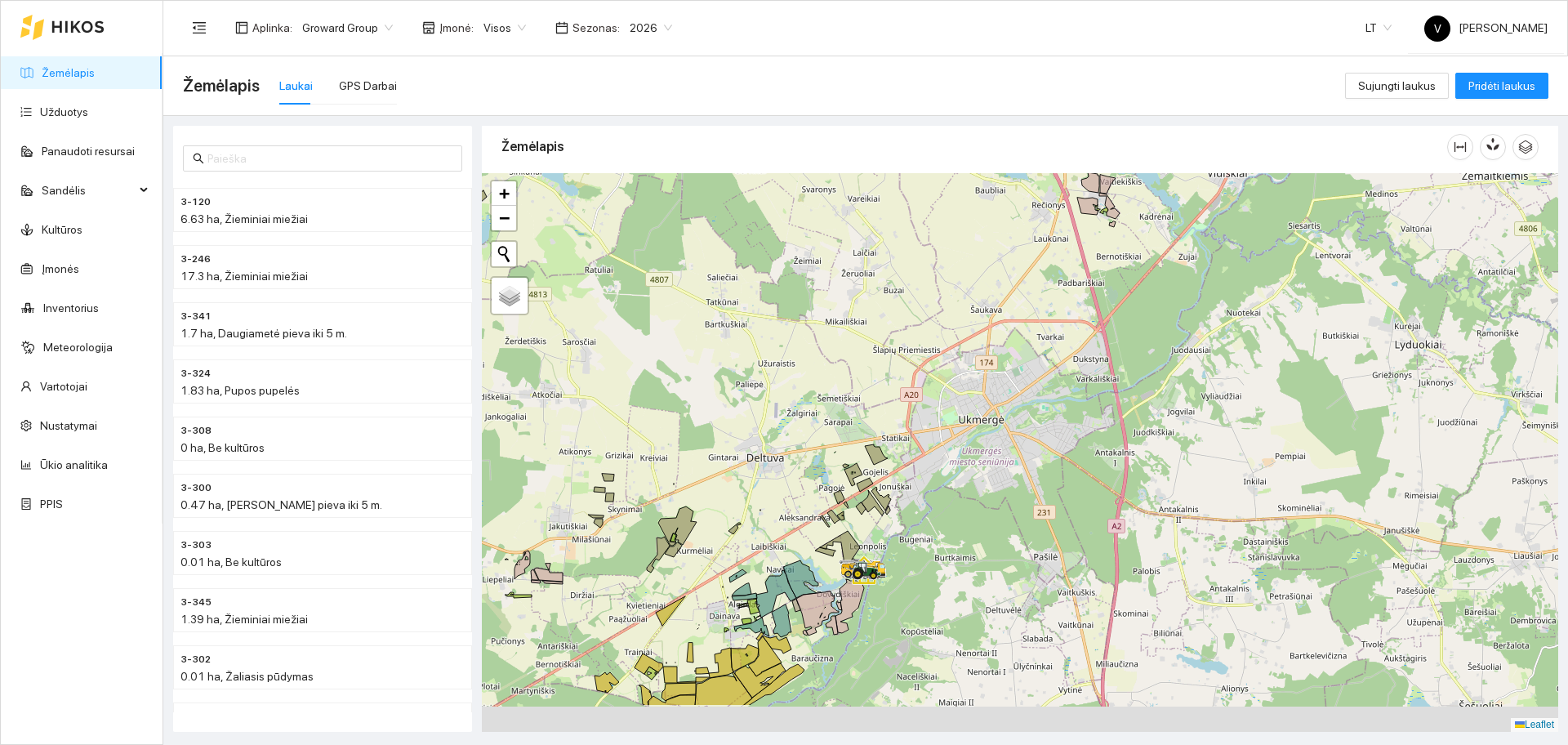
drag, startPoint x: 980, startPoint y: 457, endPoint x: 1118, endPoint y: 307, distance: 203.8
click at [1118, 307] on div at bounding box center [1020, 452] width 1076 height 558
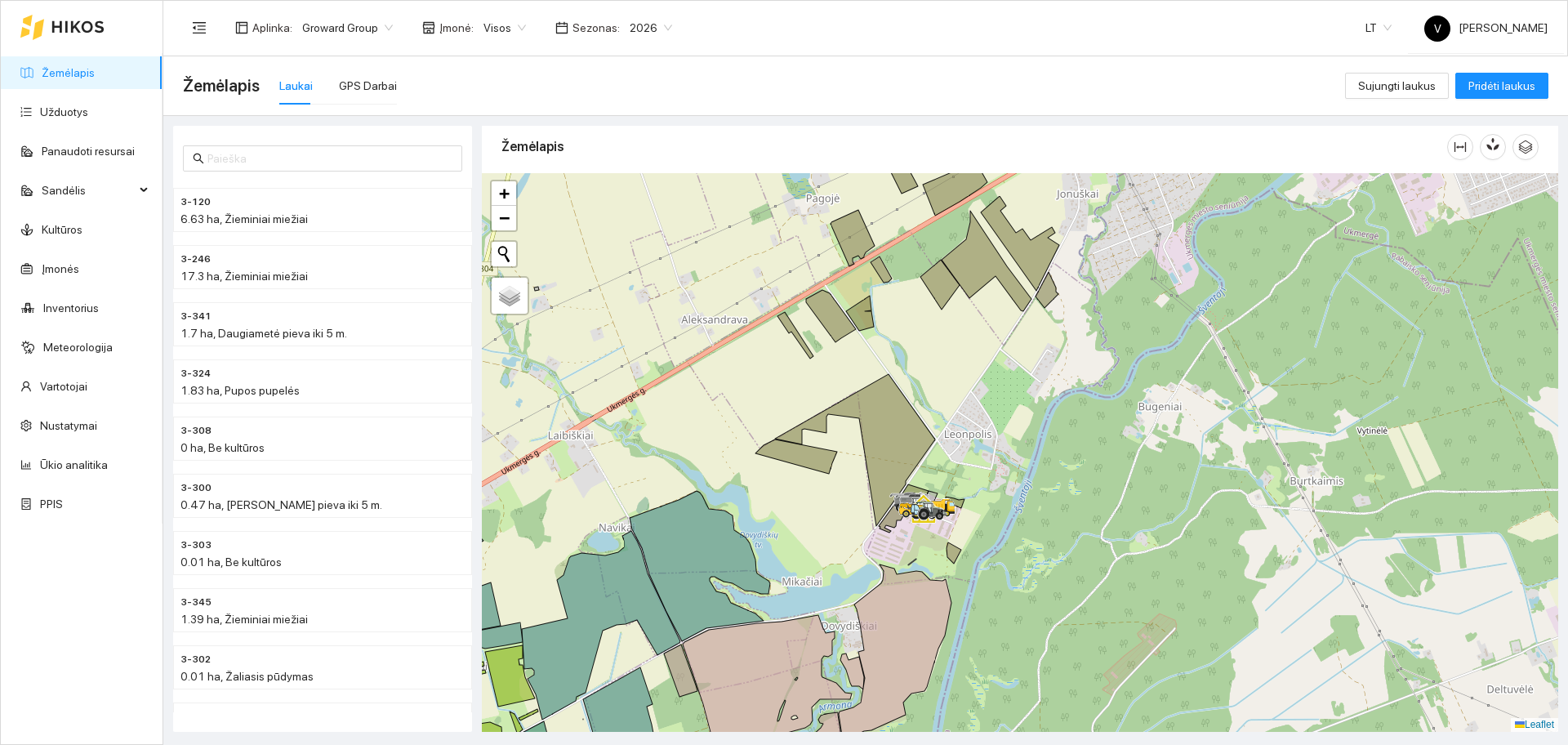
drag, startPoint x: 1002, startPoint y: 425, endPoint x: 1043, endPoint y: 396, distance: 50.2
click at [1043, 397] on div at bounding box center [1020, 452] width 1076 height 558
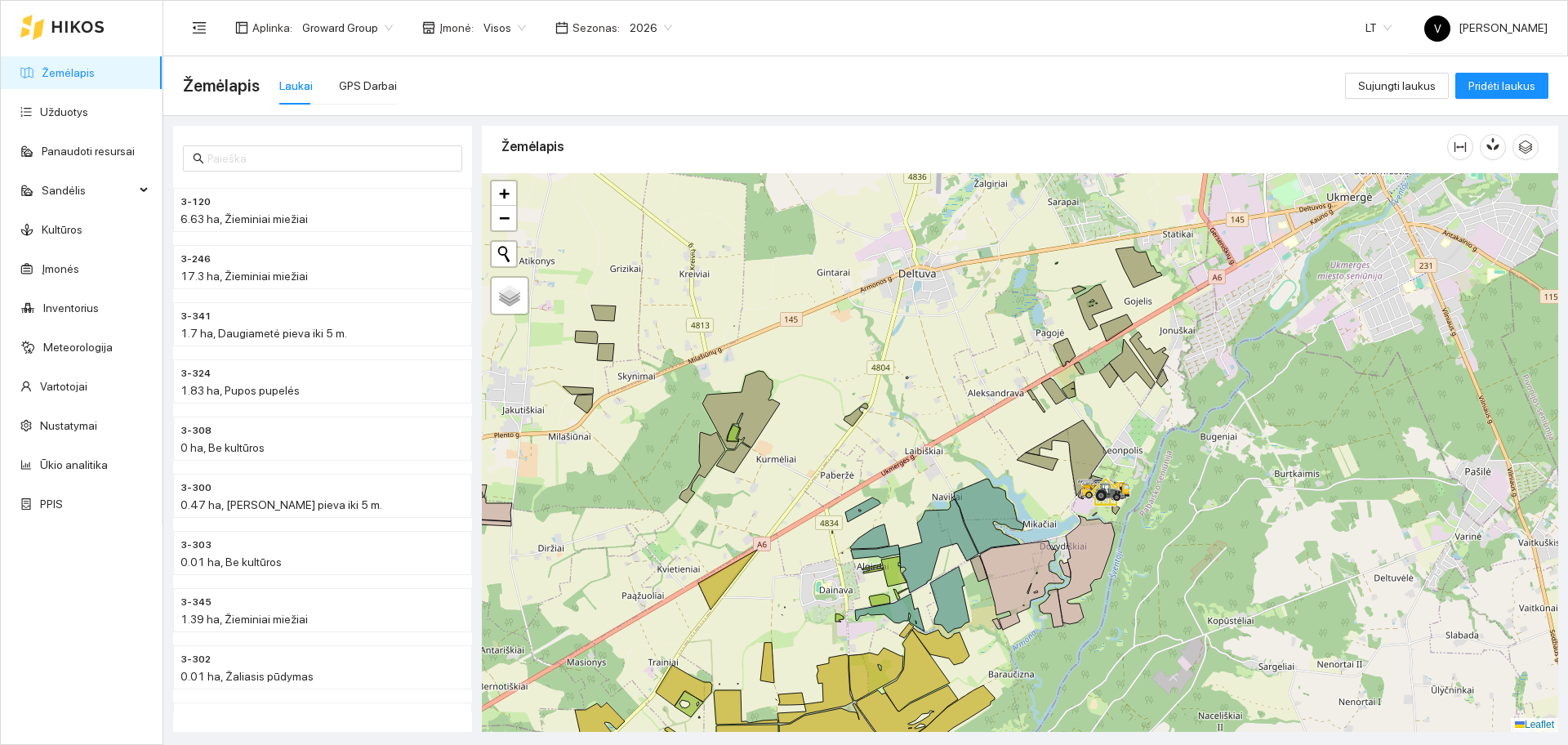
drag, startPoint x: 999, startPoint y: 379, endPoint x: 1064, endPoint y: 486, distance: 125.2
click at [1064, 486] on div at bounding box center [1020, 452] width 1076 height 558
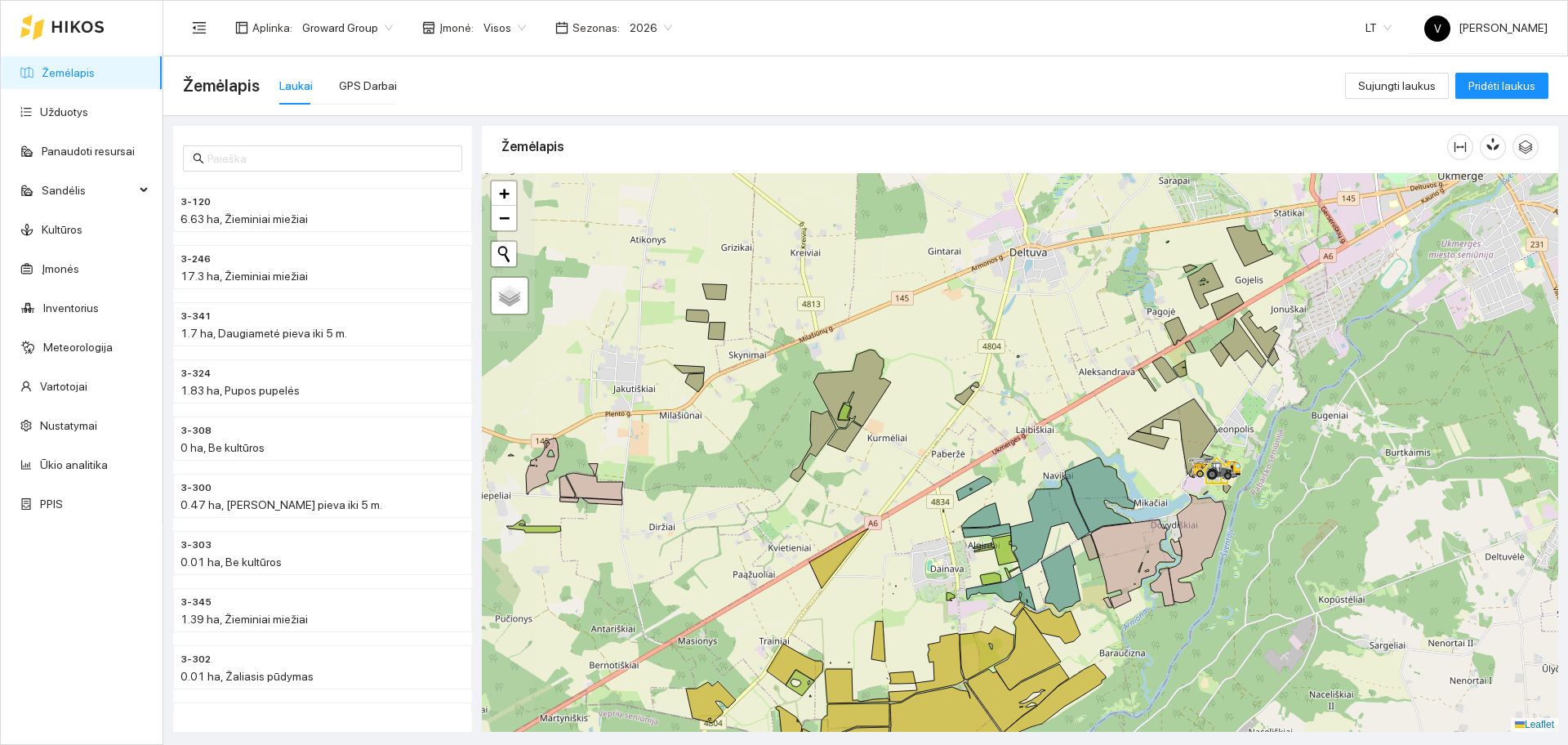
drag, startPoint x: 819, startPoint y: 406, endPoint x: 941, endPoint y: 361, distance: 130.0
click at [956, 396] on div at bounding box center [1020, 452] width 1076 height 558
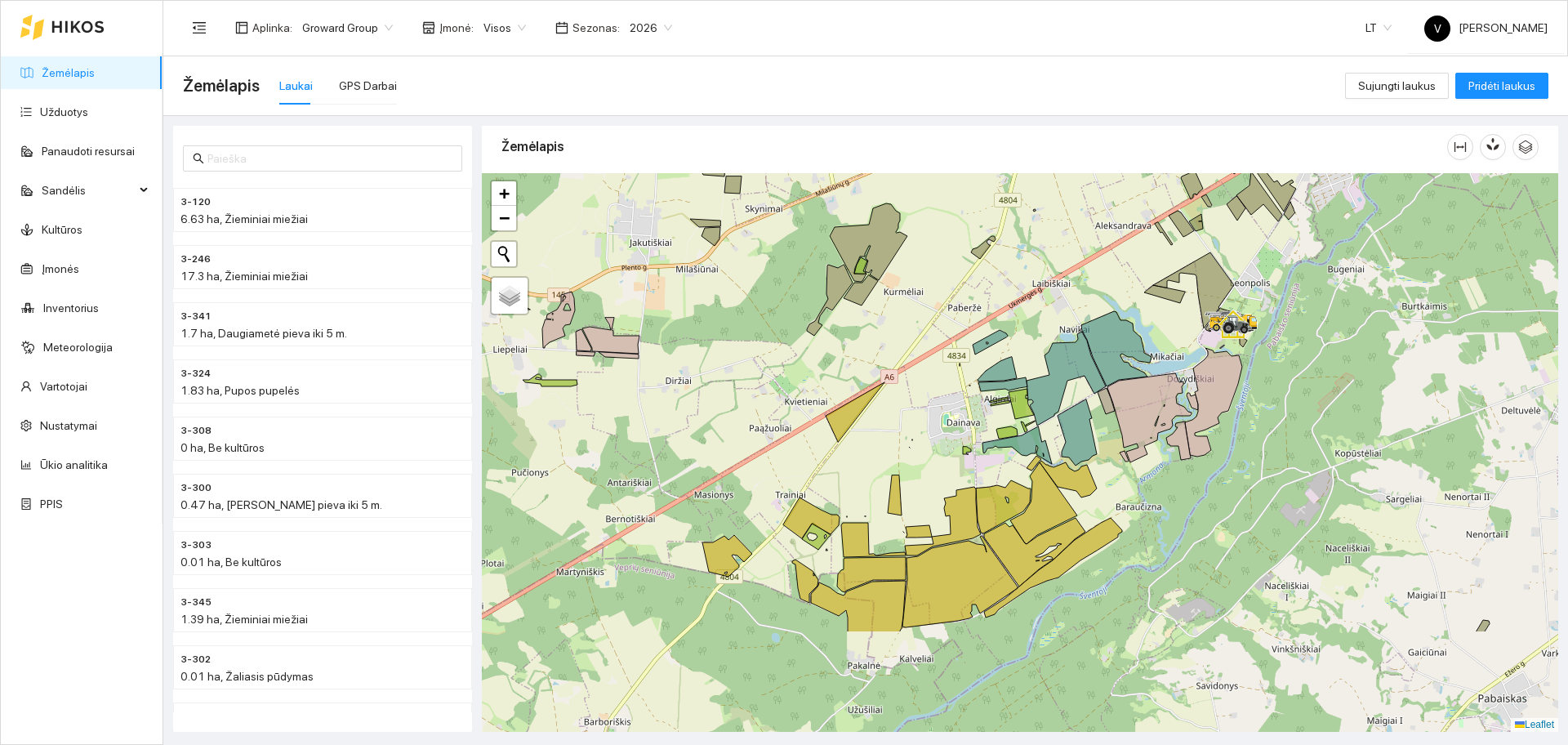
drag, startPoint x: 900, startPoint y: 441, endPoint x: 866, endPoint y: 290, distance: 154.8
click at [866, 290] on div at bounding box center [1020, 452] width 1076 height 558
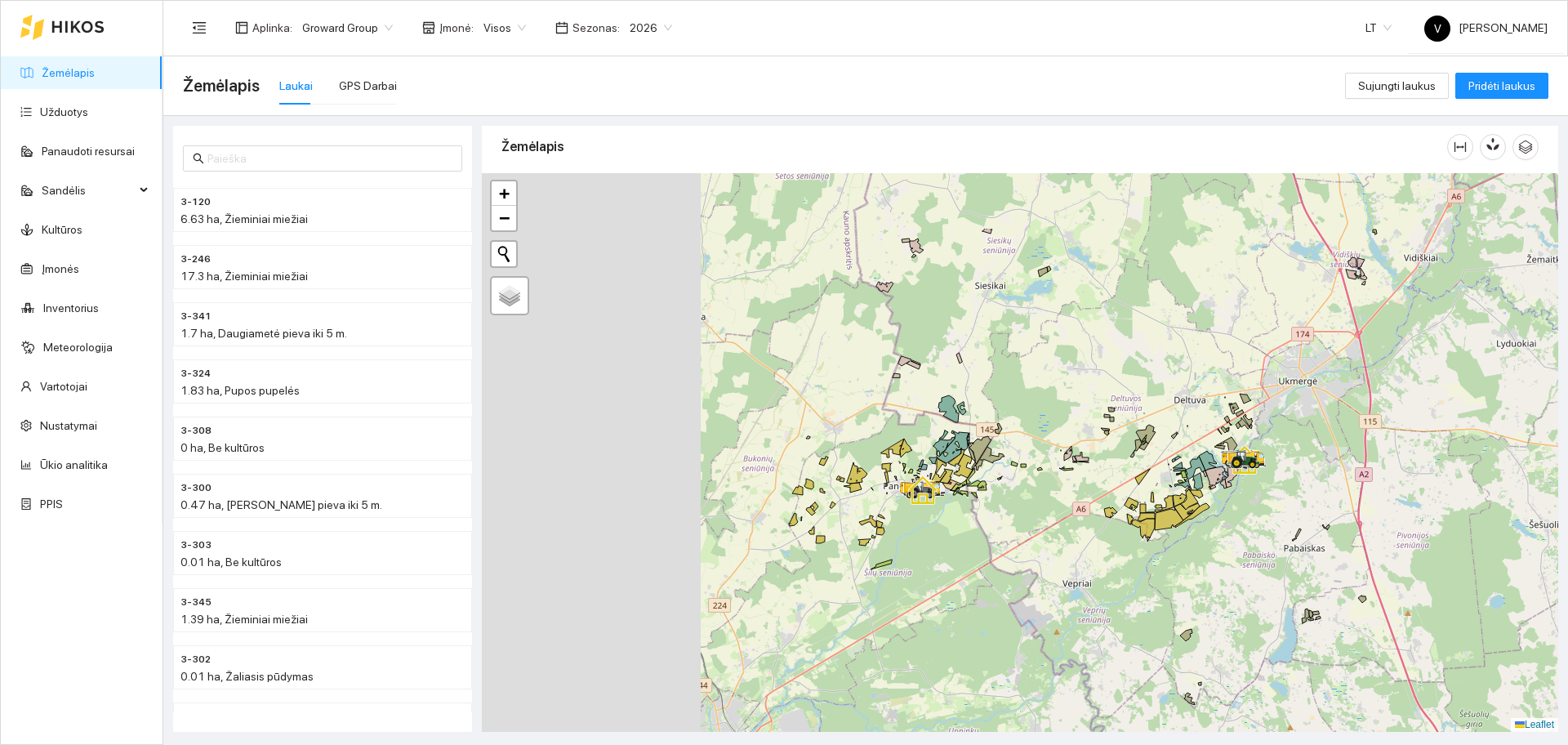
drag, startPoint x: 753, startPoint y: 411, endPoint x: 1060, endPoint y: 534, distance: 330.7
click at [1060, 534] on div at bounding box center [1020, 452] width 1076 height 558
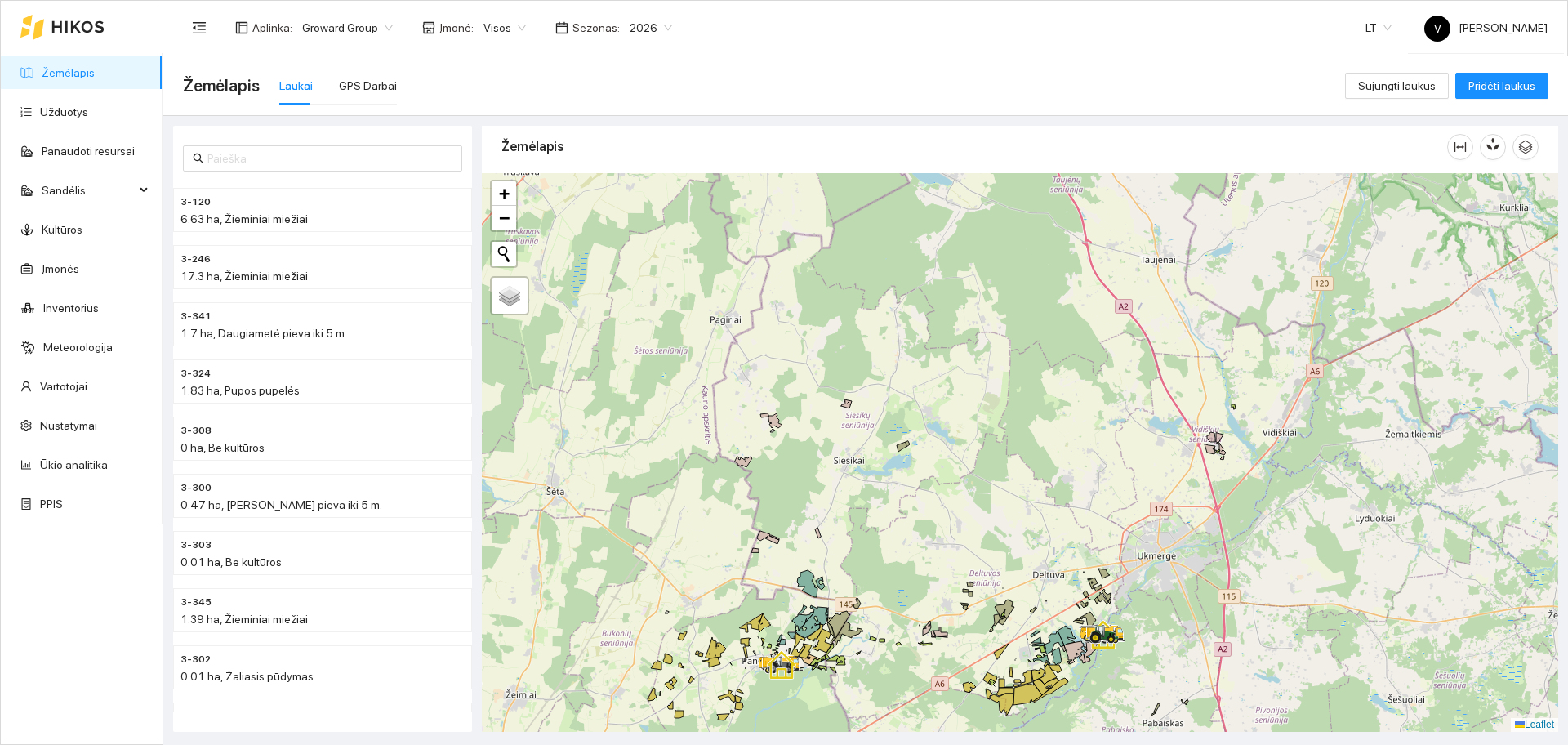
drag, startPoint x: 887, startPoint y: 309, endPoint x: 866, endPoint y: 577, distance: 268.8
click at [866, 577] on div at bounding box center [1020, 452] width 1076 height 558
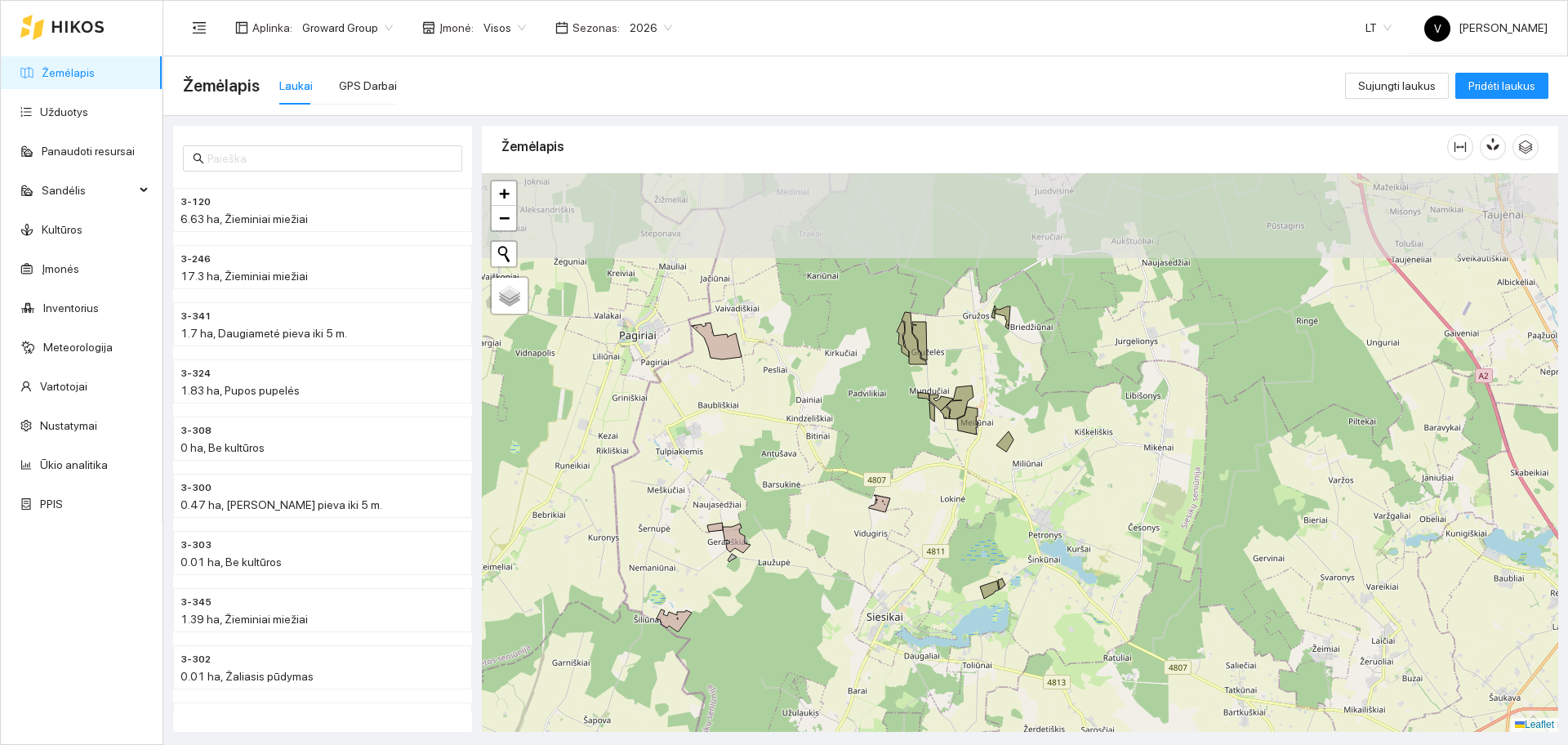
drag, startPoint x: 1003, startPoint y: 380, endPoint x: 1006, endPoint y: 519, distance: 139.0
click at [1006, 519] on div at bounding box center [1020, 452] width 1076 height 558
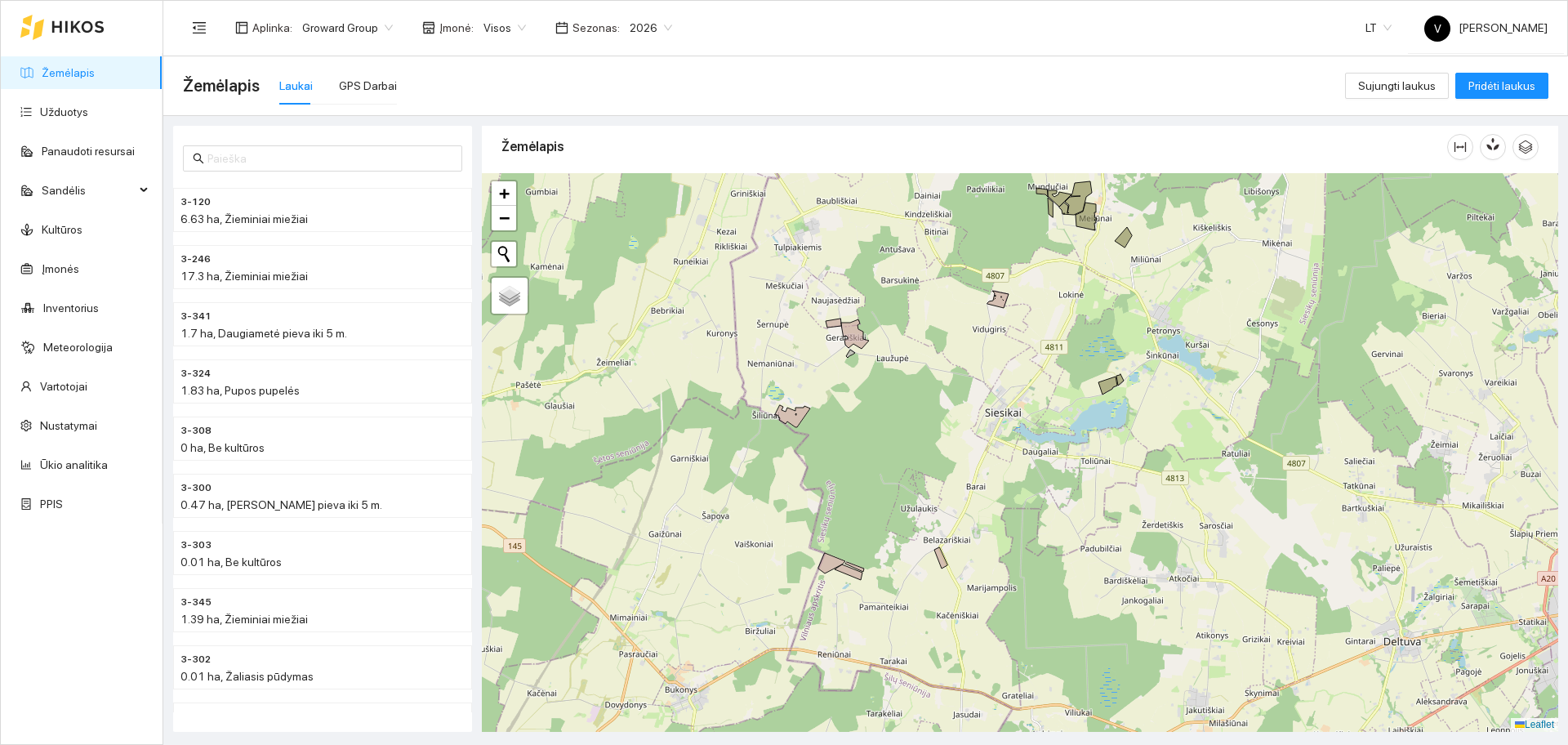
drag, startPoint x: 1037, startPoint y: 489, endPoint x: 1045, endPoint y: 450, distance: 39.8
click at [1044, 465] on div at bounding box center [1020, 452] width 1076 height 558
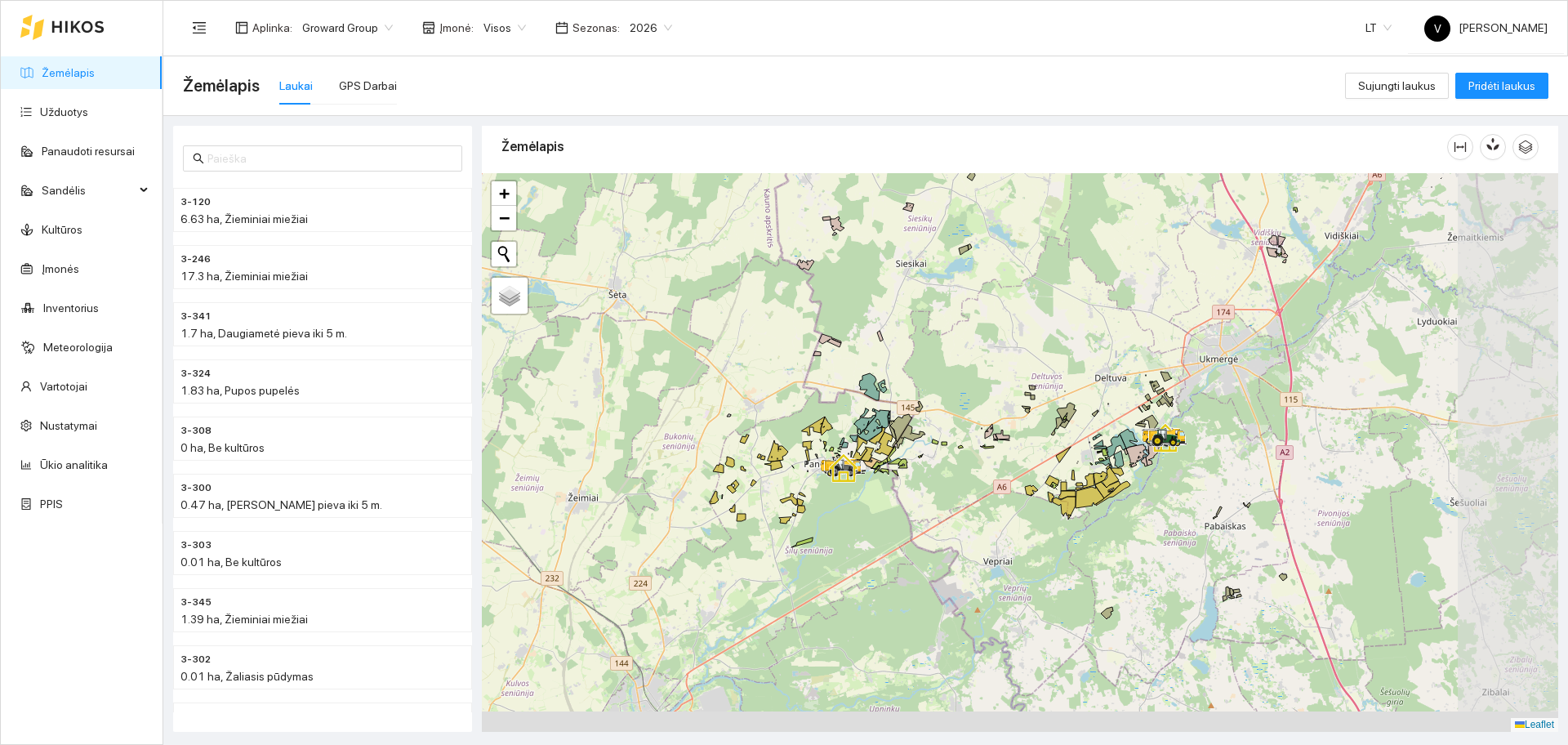
drag, startPoint x: 1094, startPoint y: 523, endPoint x: 973, endPoint y: 377, distance: 189.6
click at [973, 377] on div at bounding box center [1020, 452] width 1076 height 558
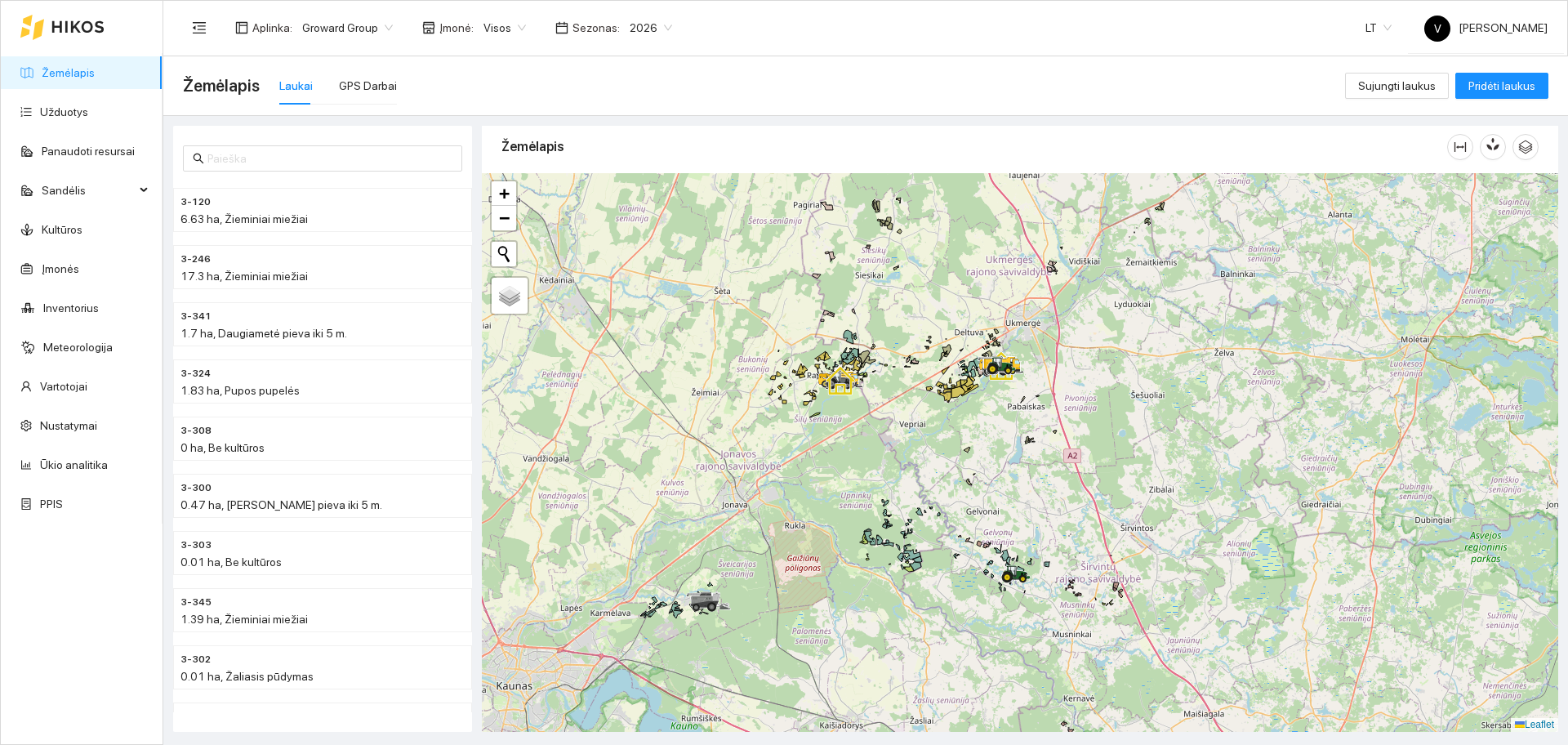
drag, startPoint x: 1003, startPoint y: 513, endPoint x: 958, endPoint y: 486, distance: 52.5
click at [963, 459] on div at bounding box center [1020, 452] width 1076 height 558
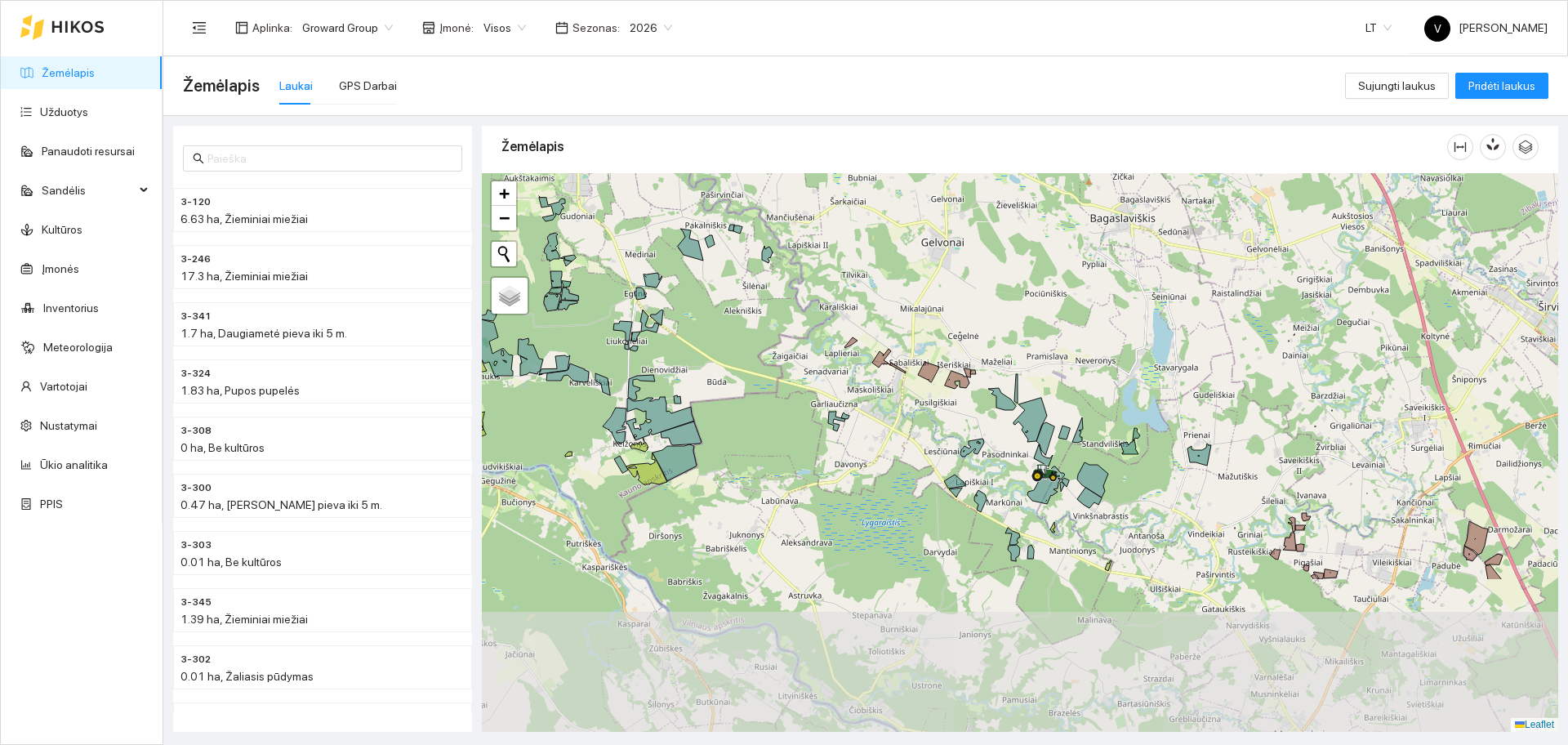
drag, startPoint x: 1093, startPoint y: 530, endPoint x: 964, endPoint y: 363, distance: 211.0
click at [964, 363] on div at bounding box center [1020, 452] width 1076 height 558
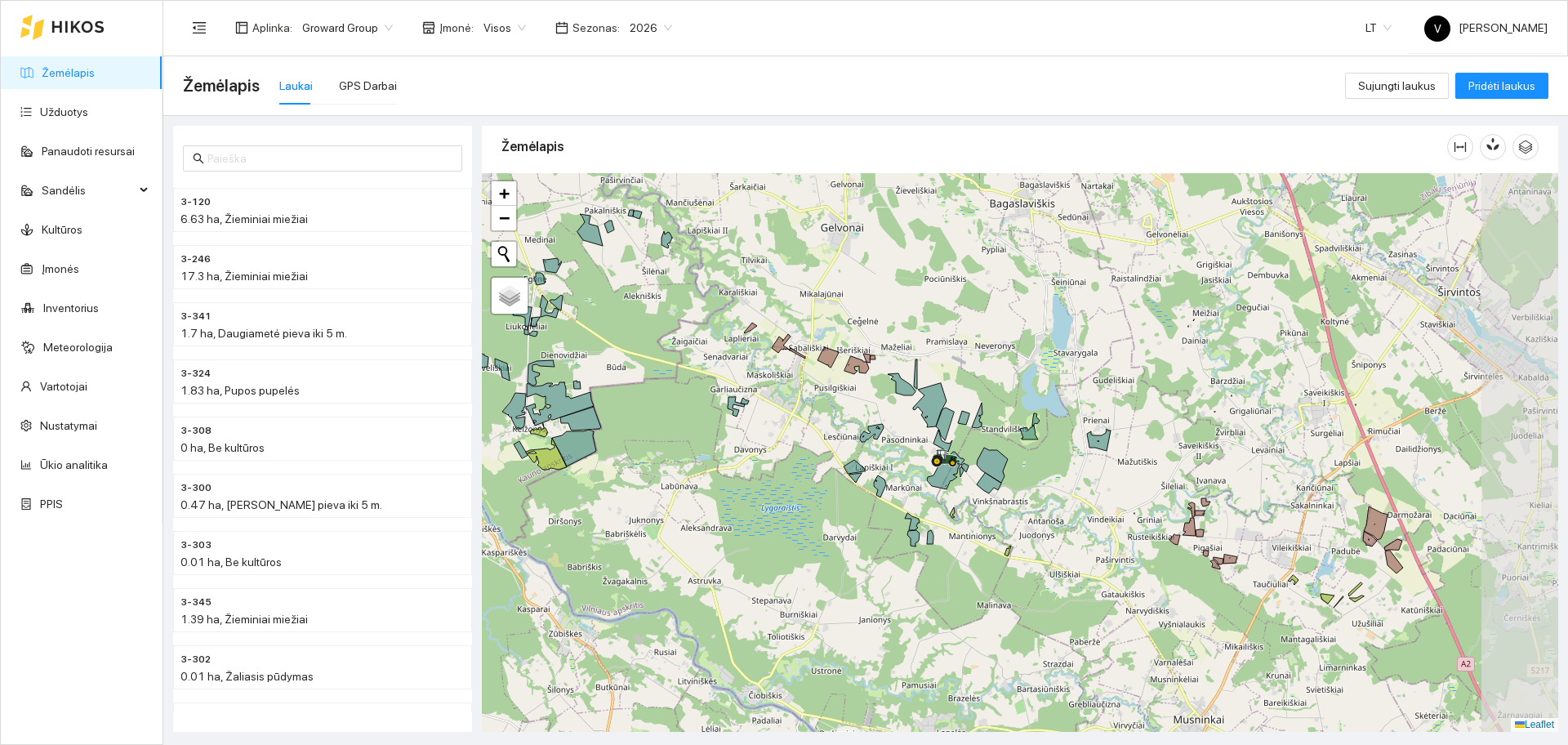
drag, startPoint x: 1203, startPoint y: 525, endPoint x: 1074, endPoint y: 495, distance: 132.4
click at [1074, 495] on div at bounding box center [1020, 452] width 1076 height 558
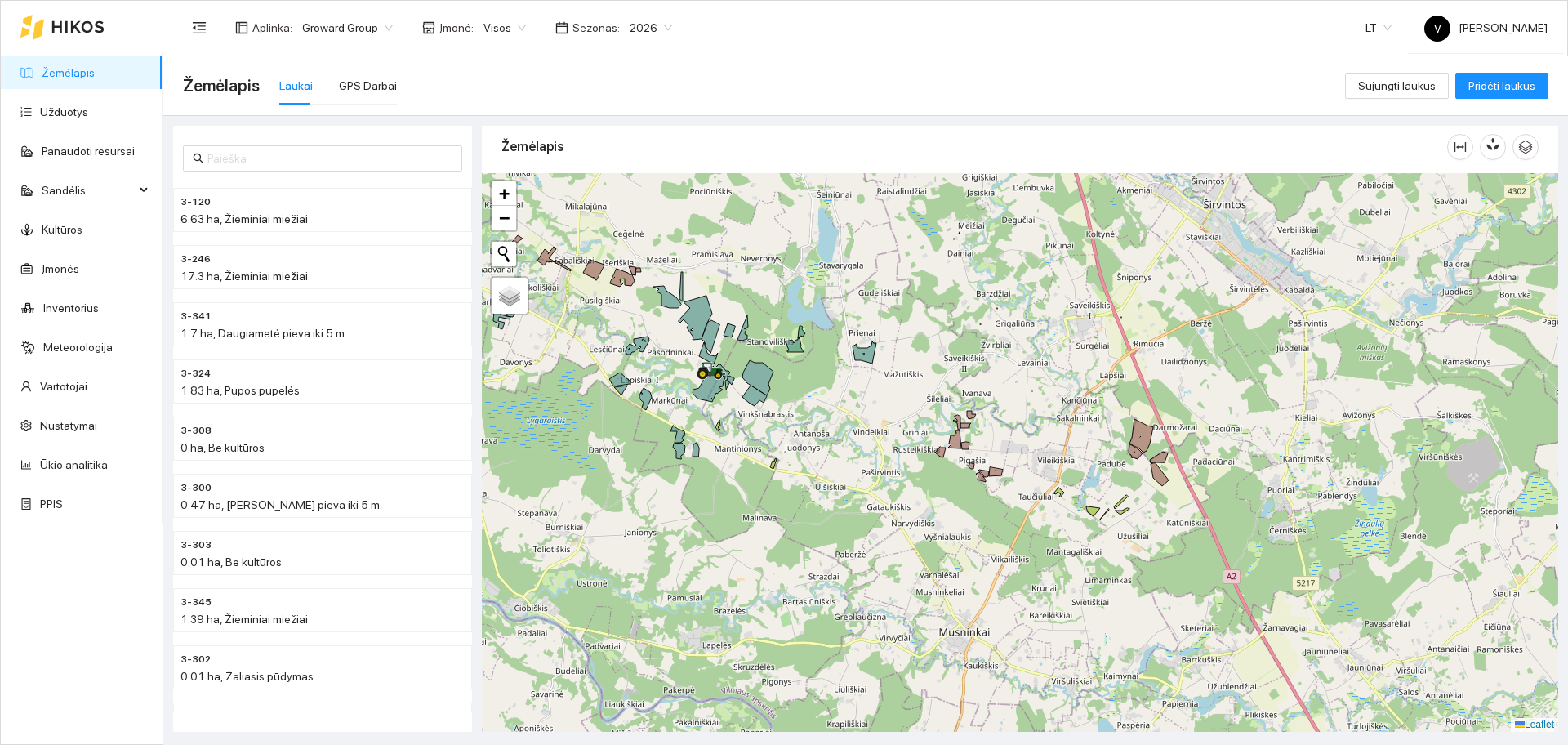
drag, startPoint x: 1297, startPoint y: 534, endPoint x: 1110, endPoint y: 465, distance: 199.3
click at [1110, 465] on div at bounding box center [1020, 452] width 1076 height 558
